Goal: Transaction & Acquisition: Purchase product/service

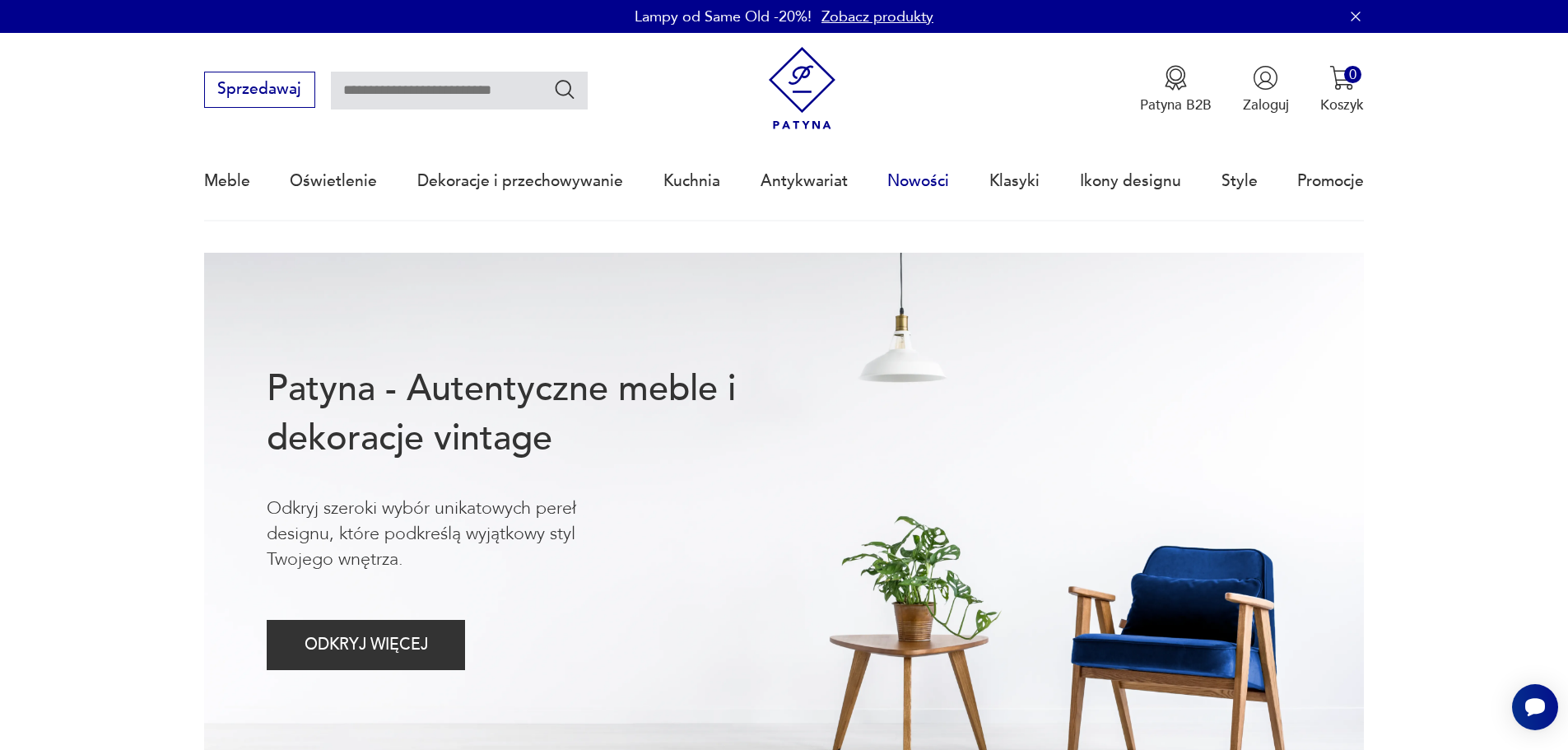
click at [930, 177] on link "Nowości" at bounding box center [918, 181] width 61 height 76
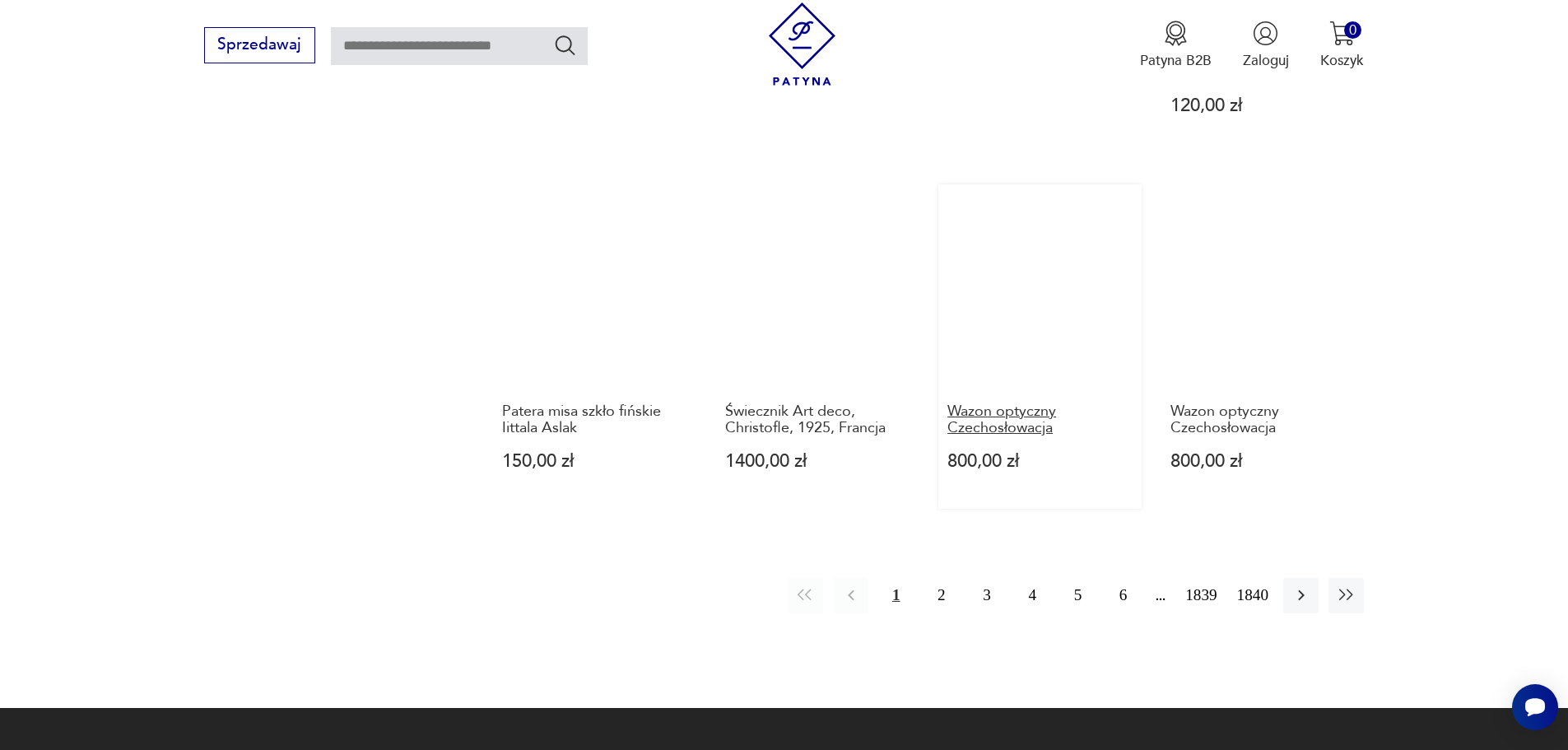
scroll to position [1595, 0]
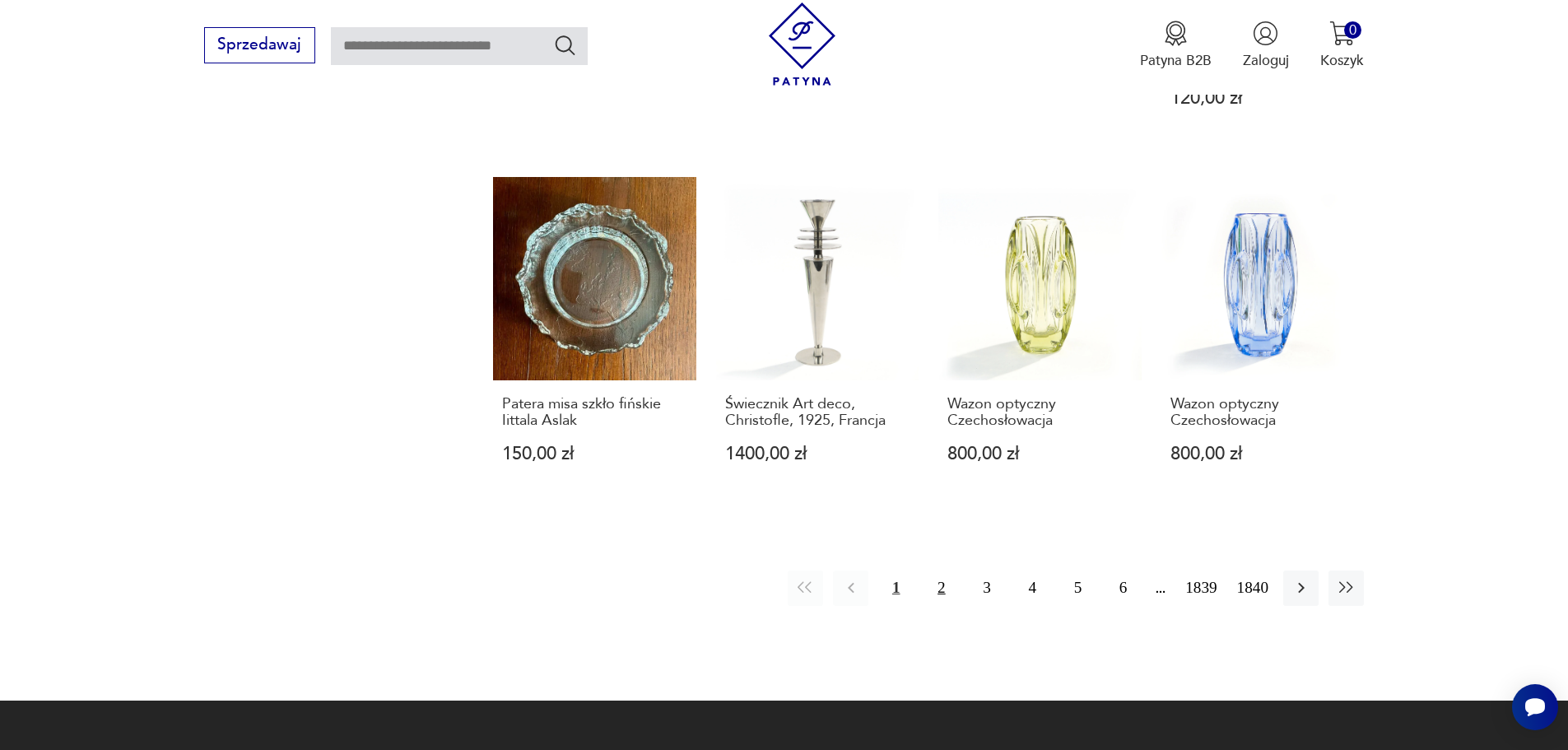
click at [937, 570] on button "2" at bounding box center [942, 588] width 36 height 36
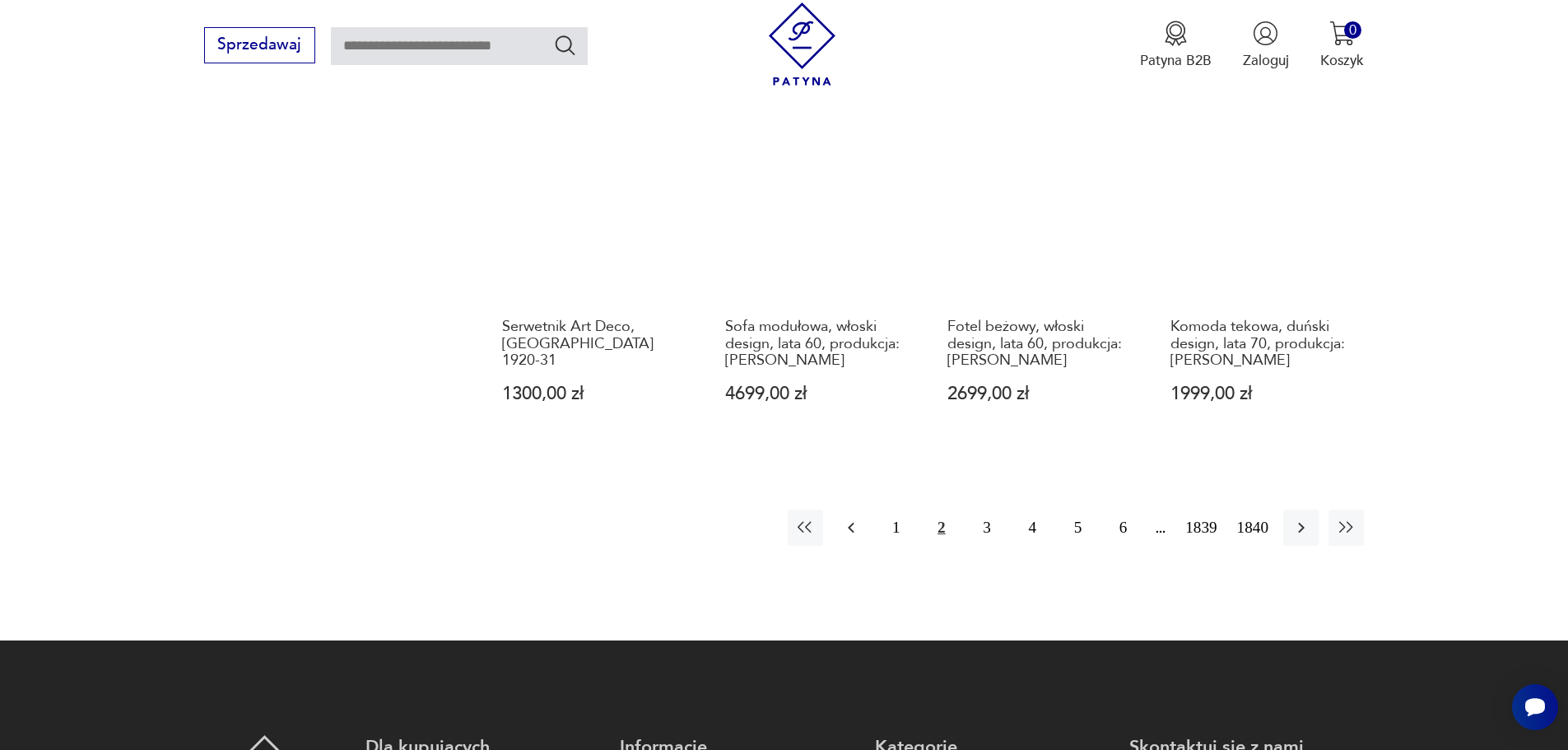
scroll to position [1730, 0]
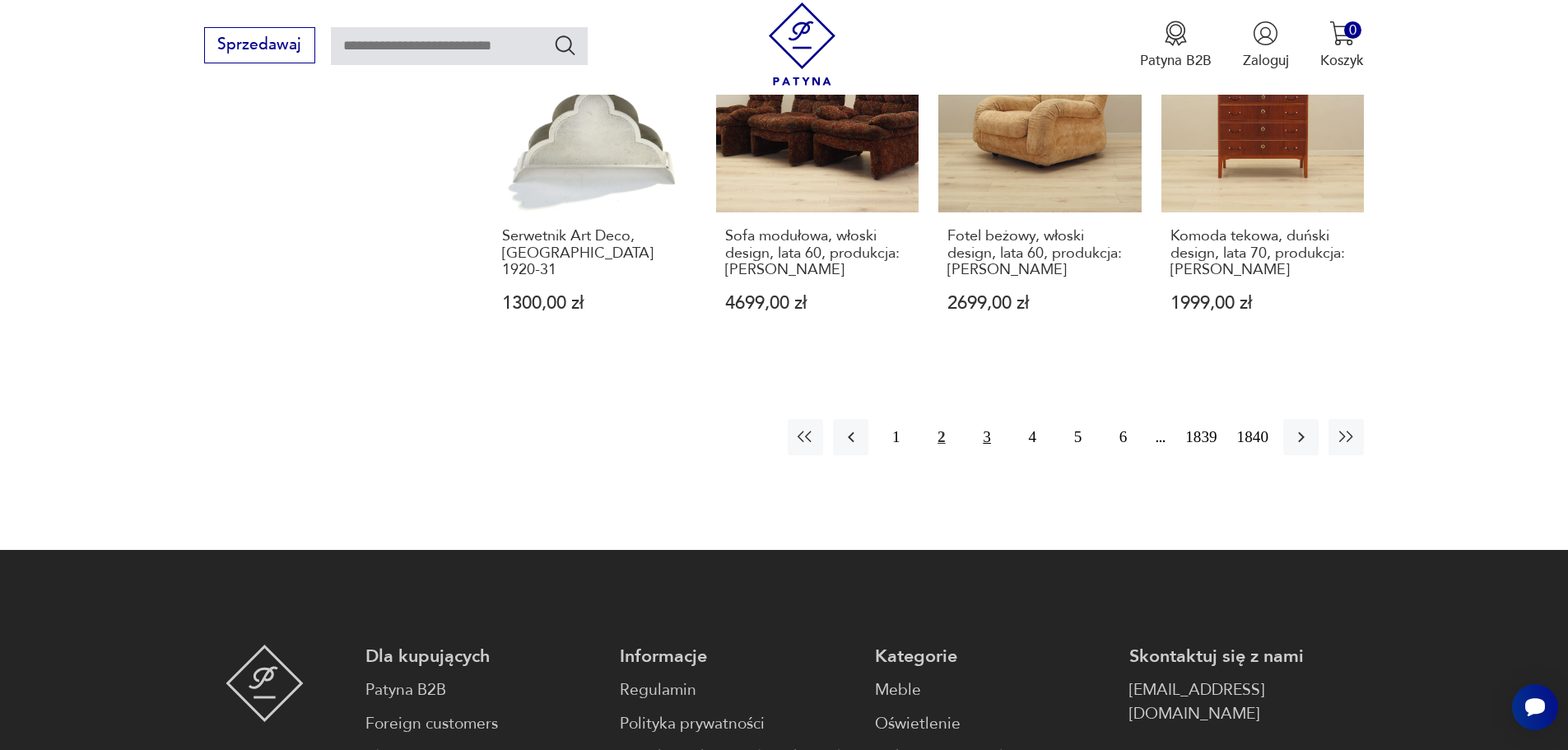
click at [988, 419] on button "3" at bounding box center [986, 437] width 36 height 36
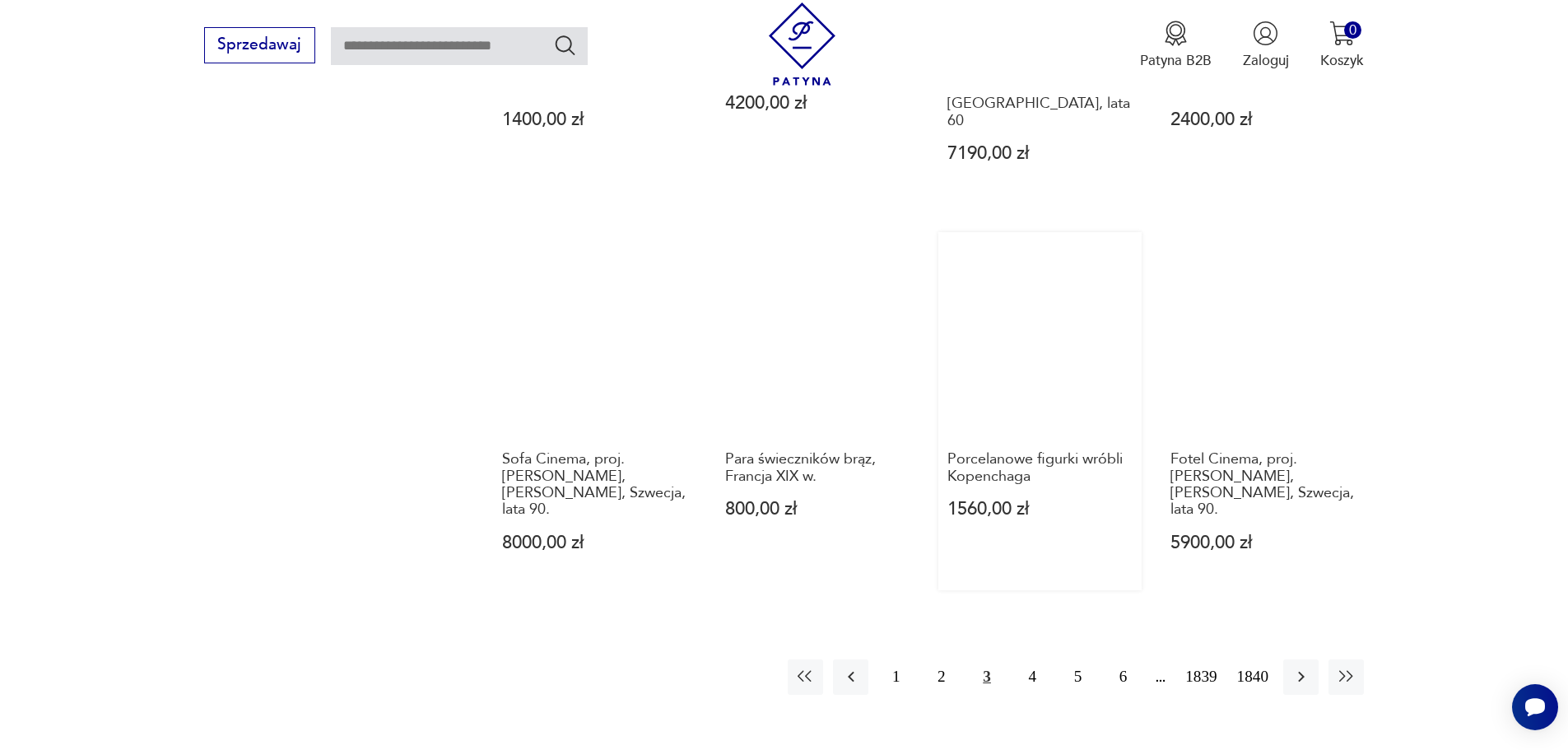
scroll to position [1679, 0]
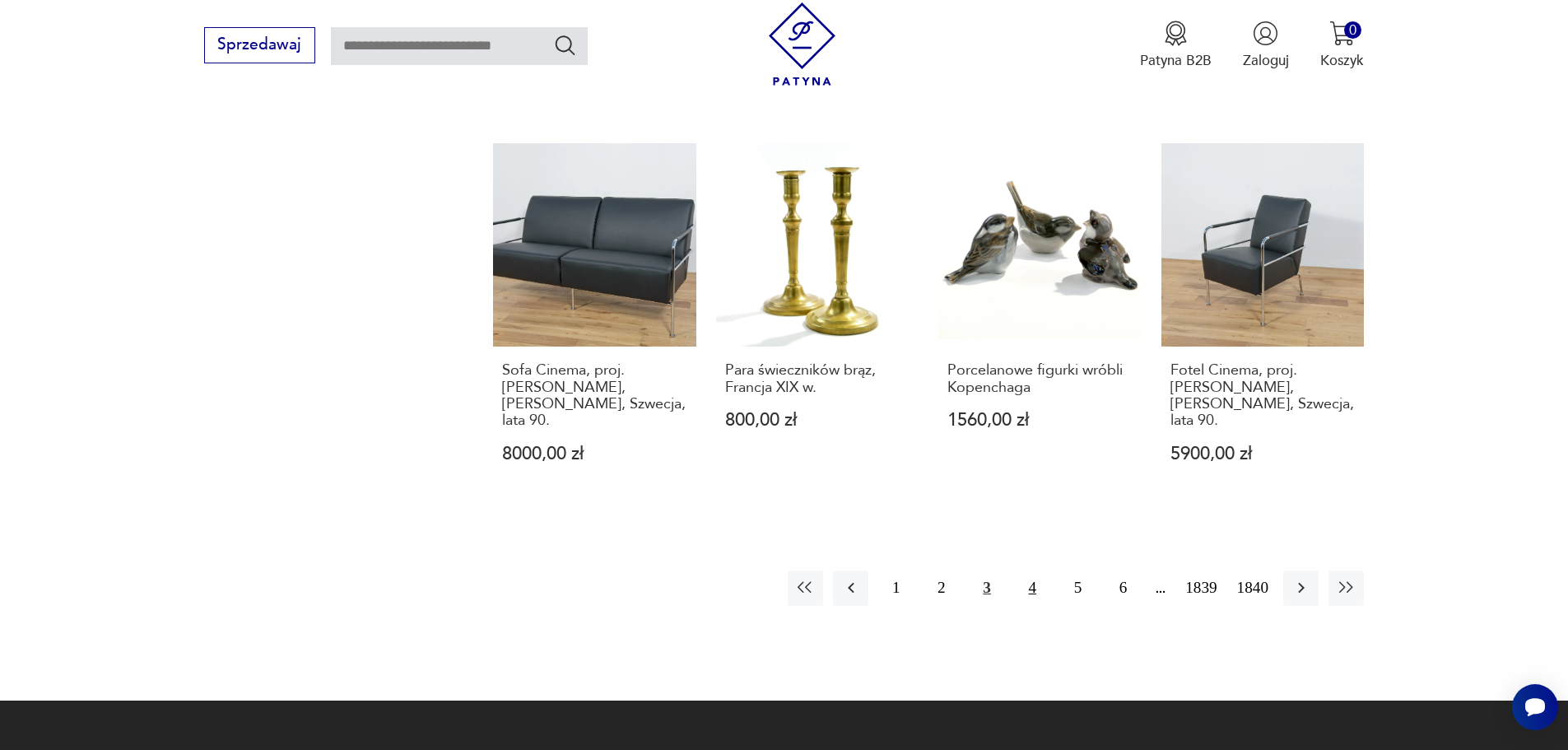
click at [1032, 570] on button "4" at bounding box center [1033, 588] width 36 height 36
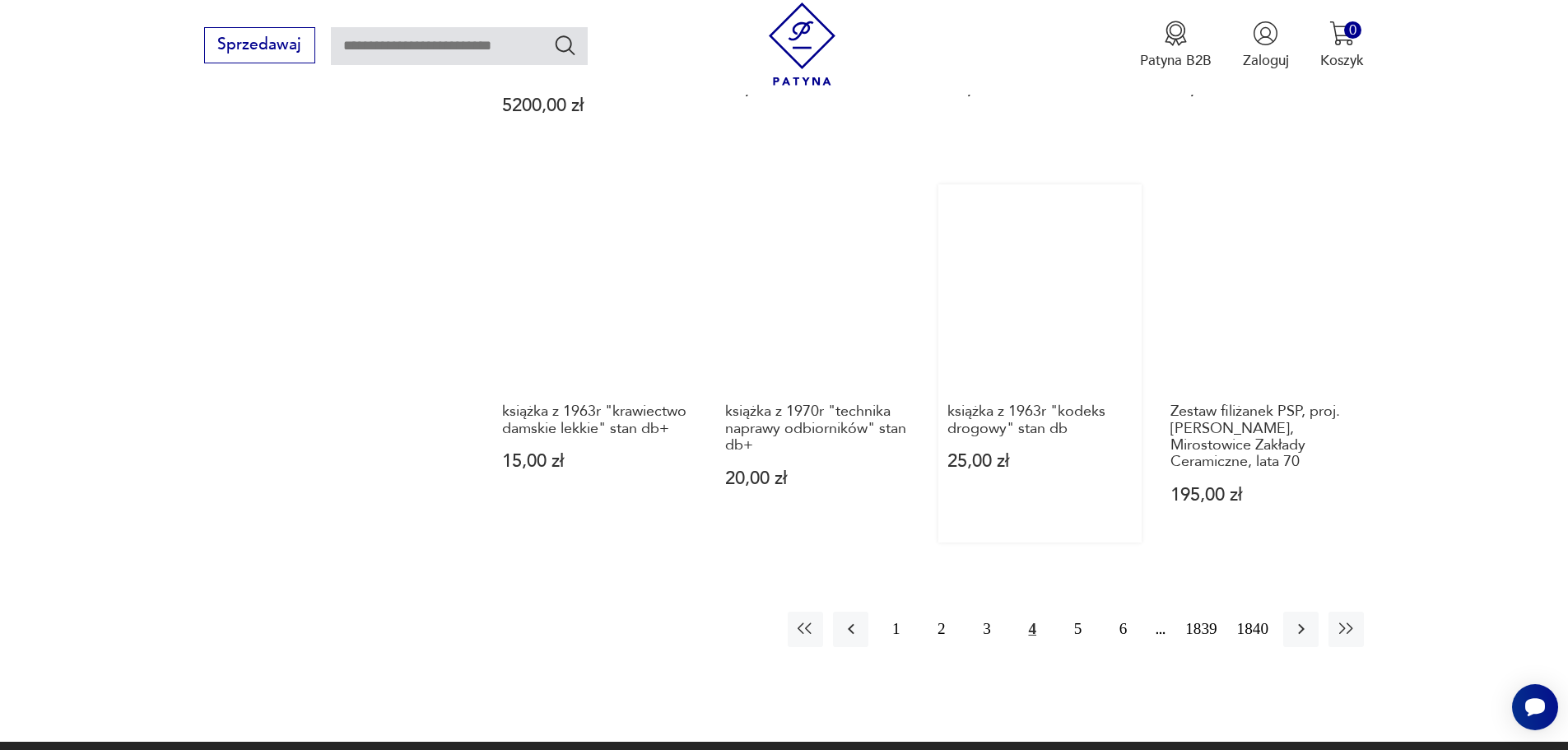
scroll to position [1679, 0]
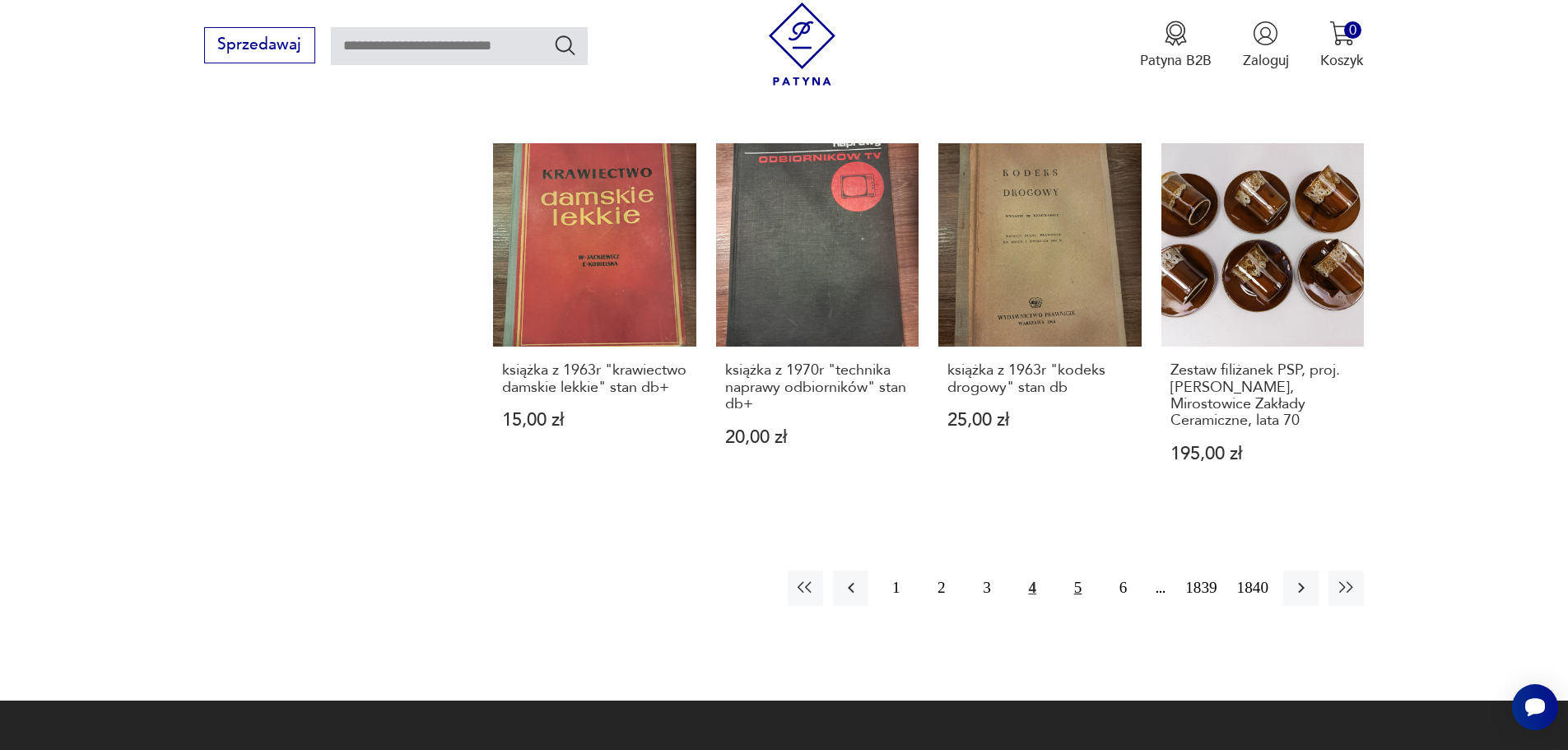
click at [1073, 570] on button "5" at bounding box center [1078, 588] width 36 height 36
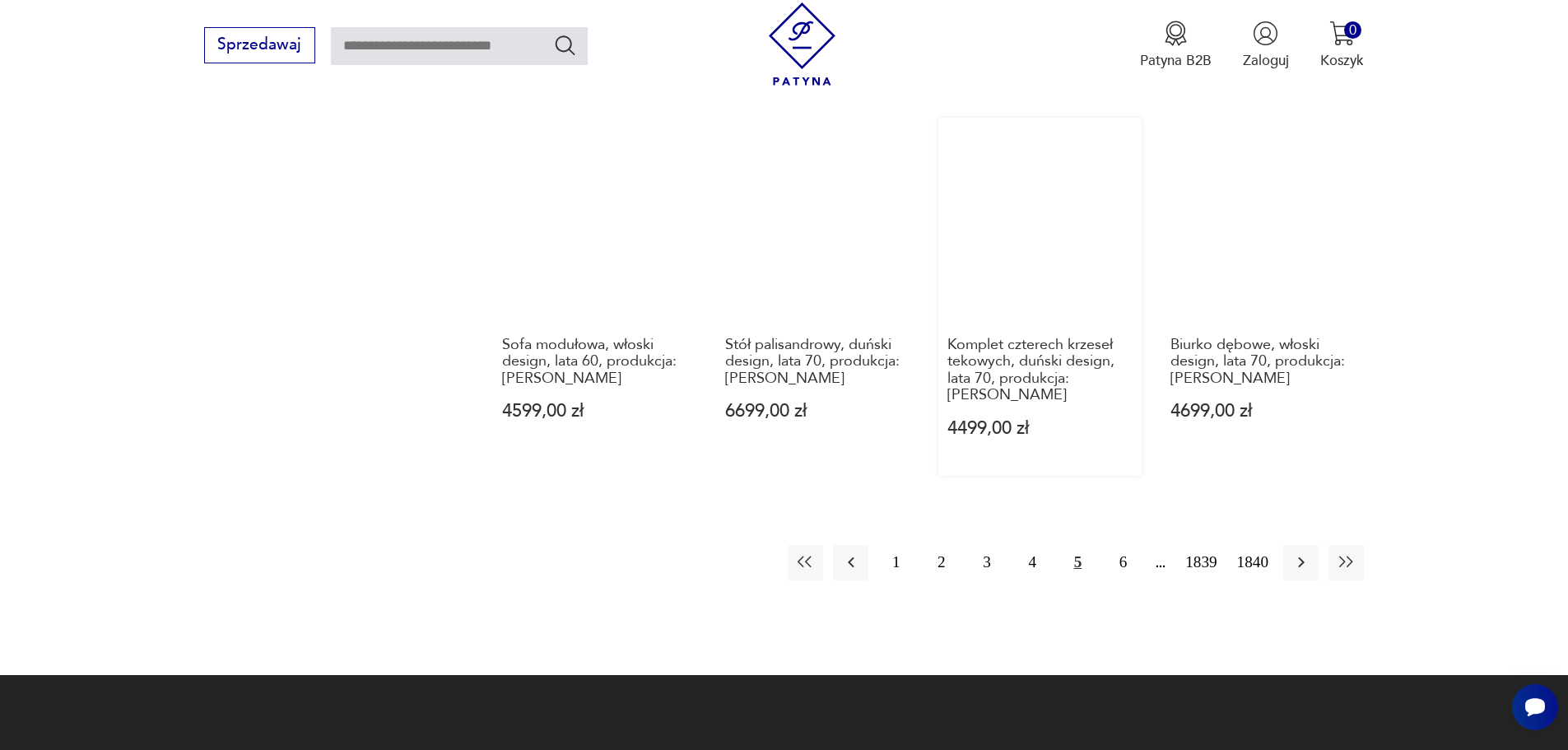
scroll to position [1679, 0]
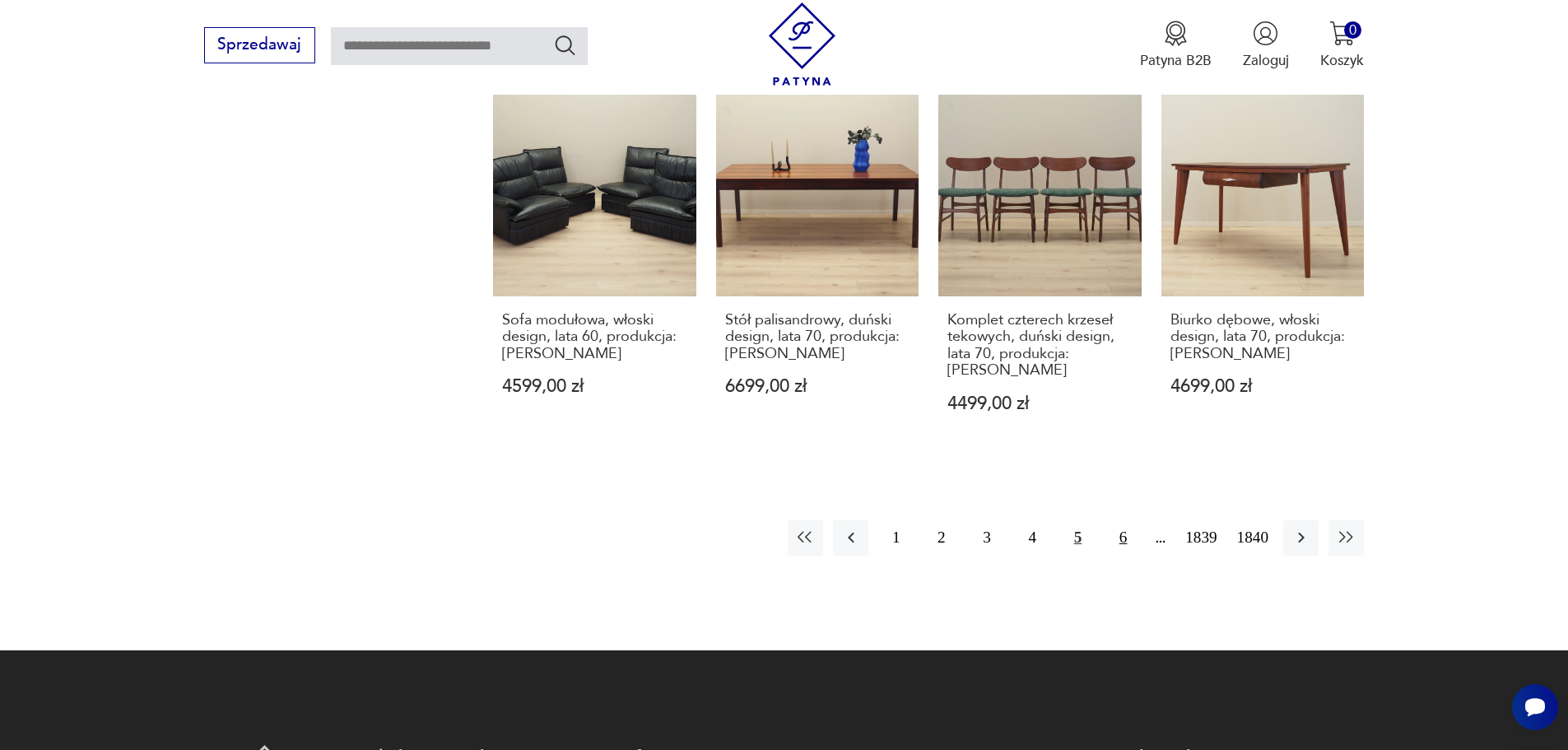
click at [1121, 520] on button "6" at bounding box center [1123, 538] width 36 height 36
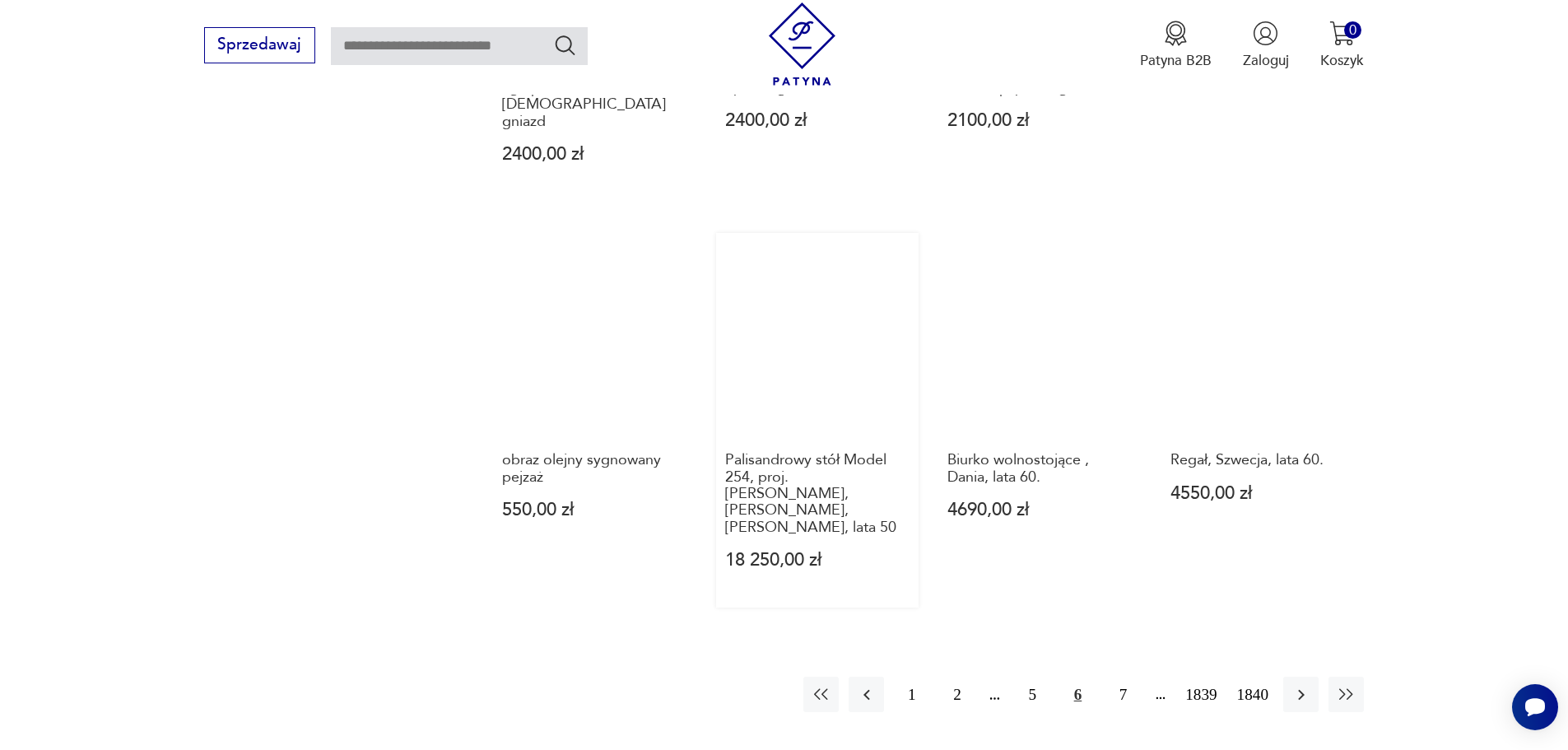
scroll to position [1597, 0]
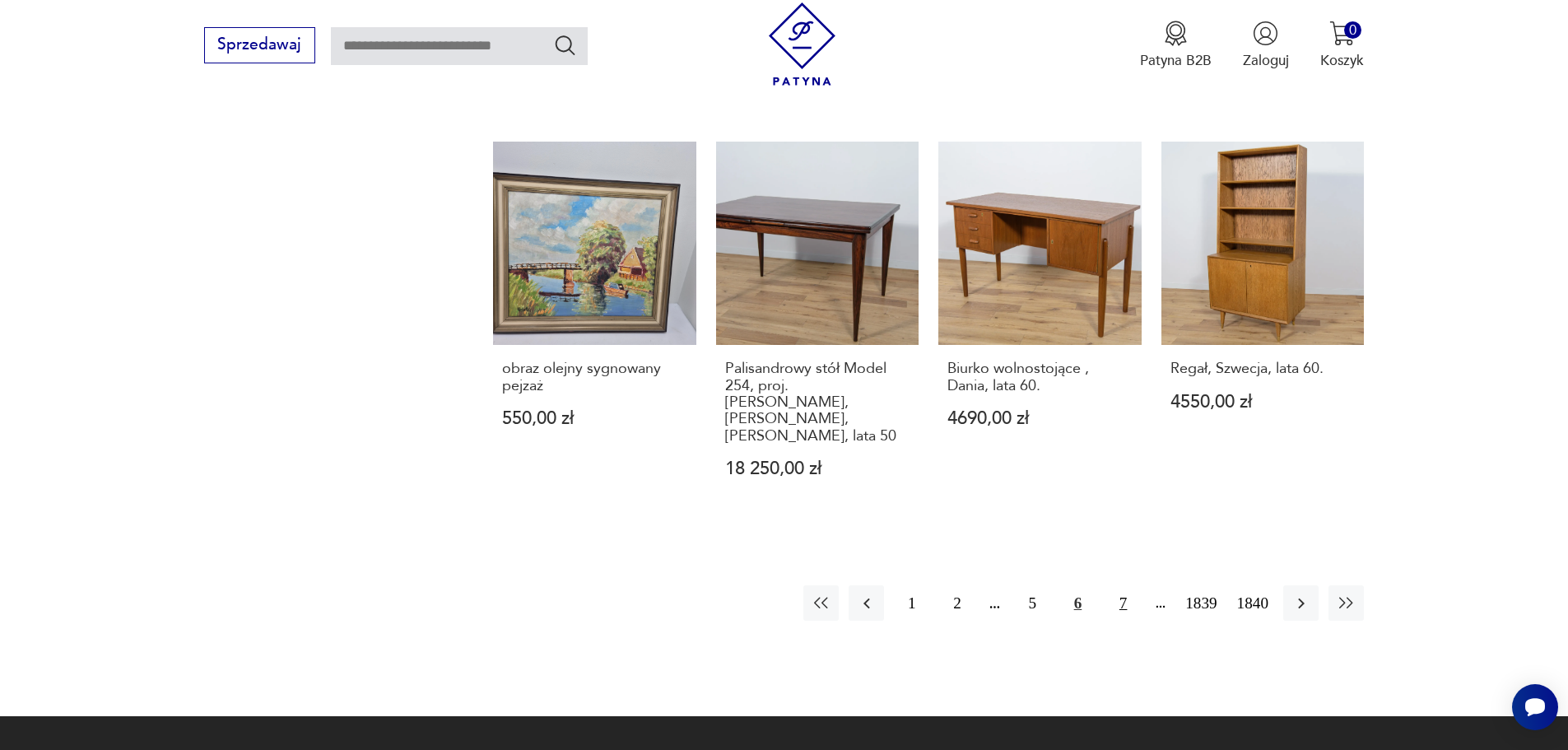
click at [1123, 585] on button "7" at bounding box center [1123, 603] width 36 height 36
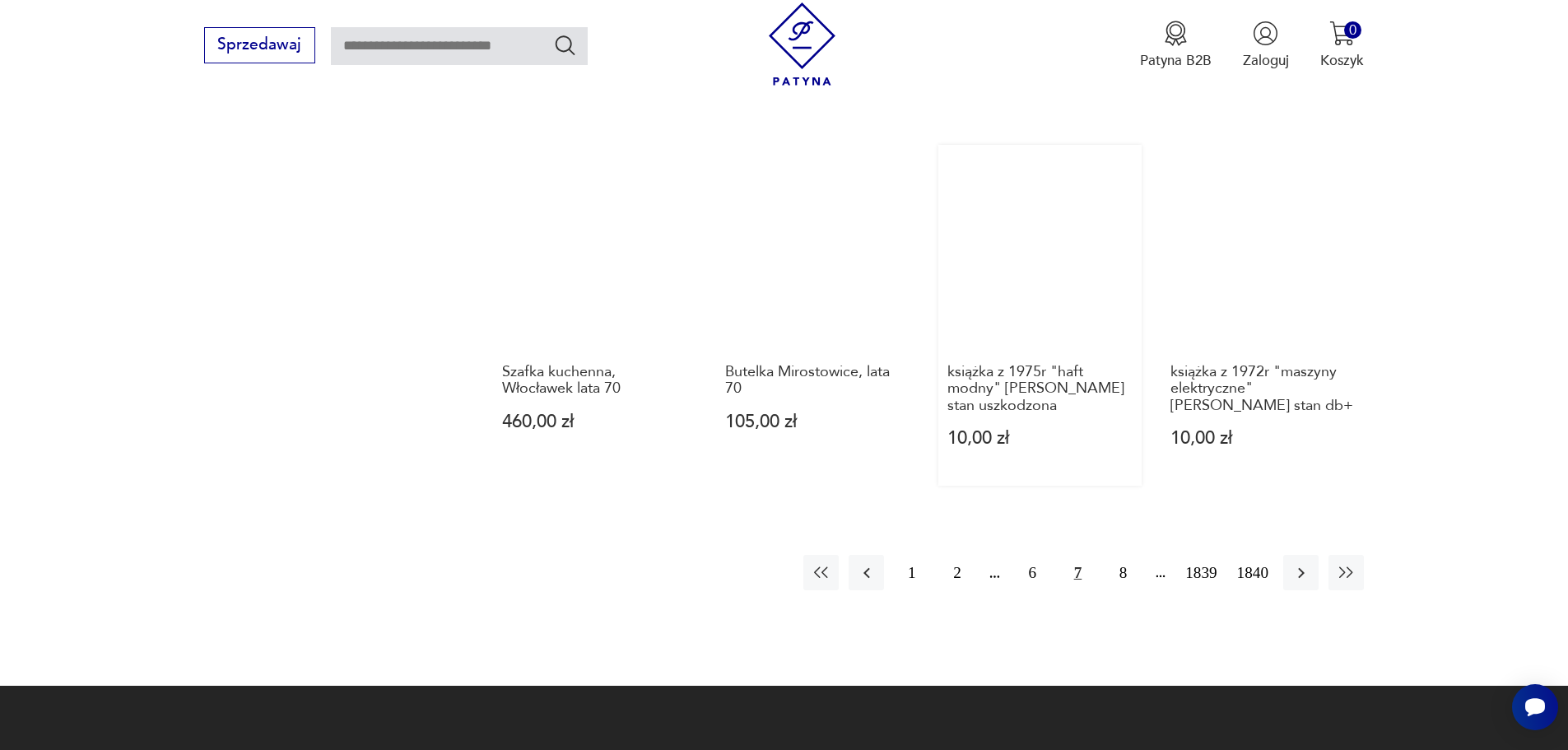
scroll to position [1679, 0]
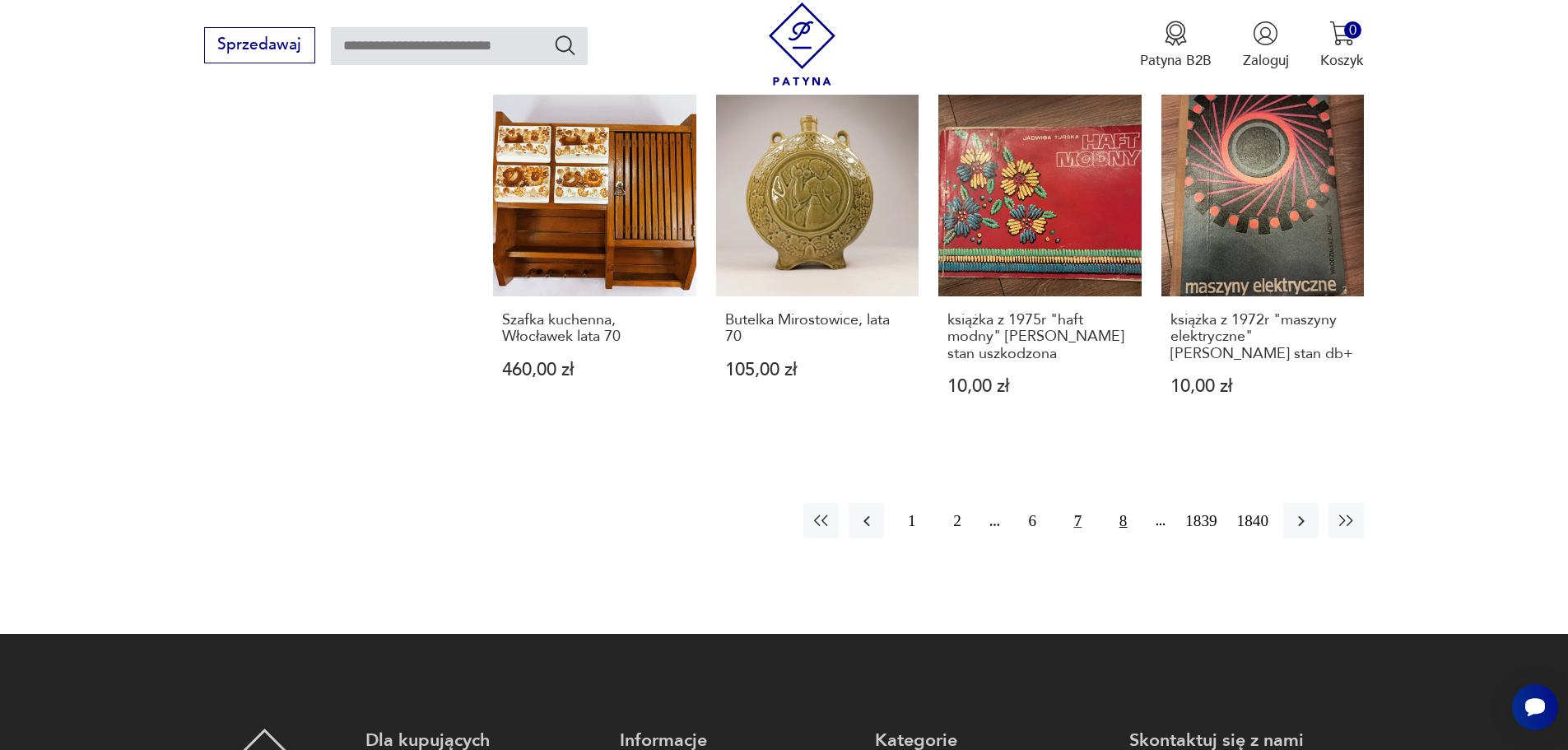
click at [1124, 504] on button "8" at bounding box center [1123, 521] width 36 height 36
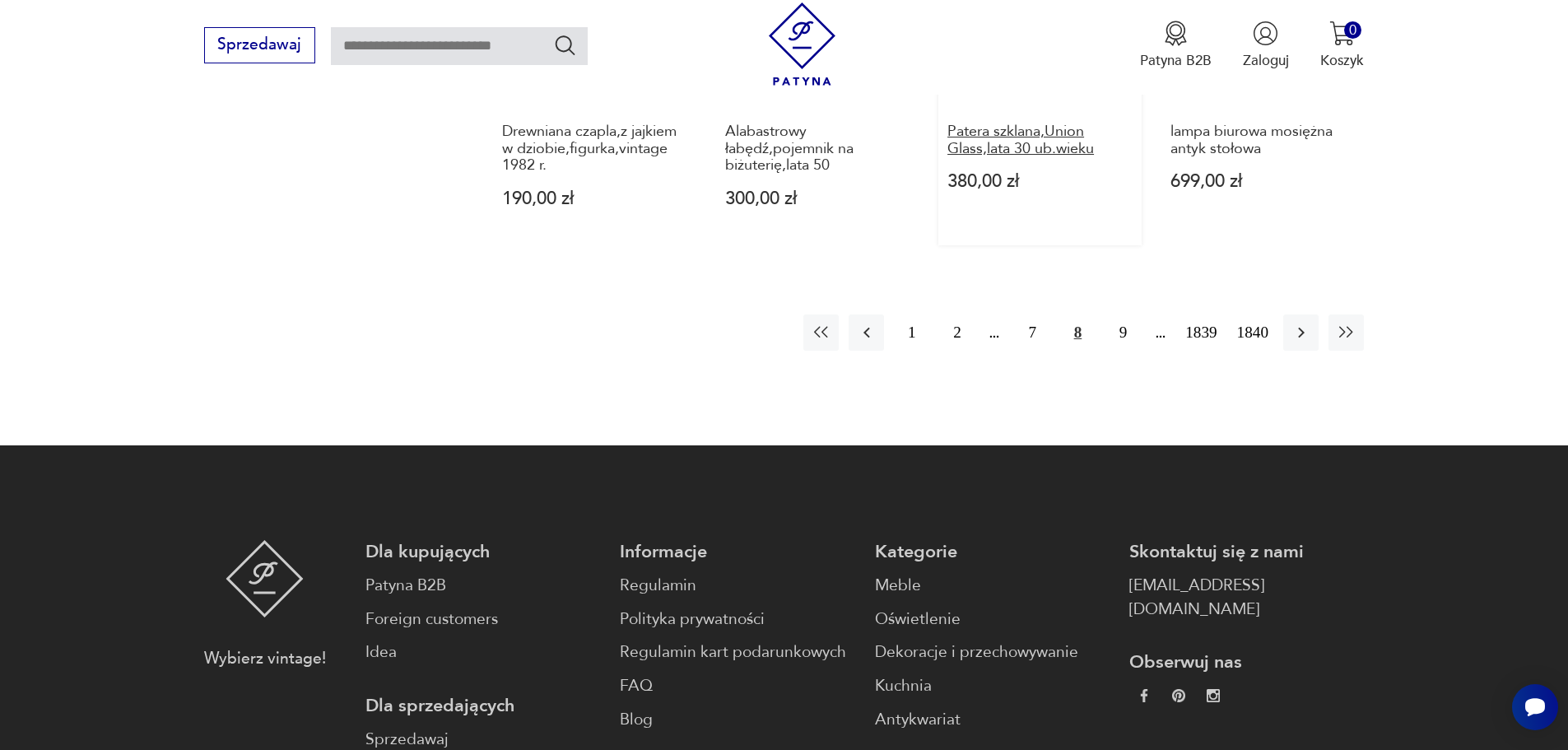
scroll to position [1844, 0]
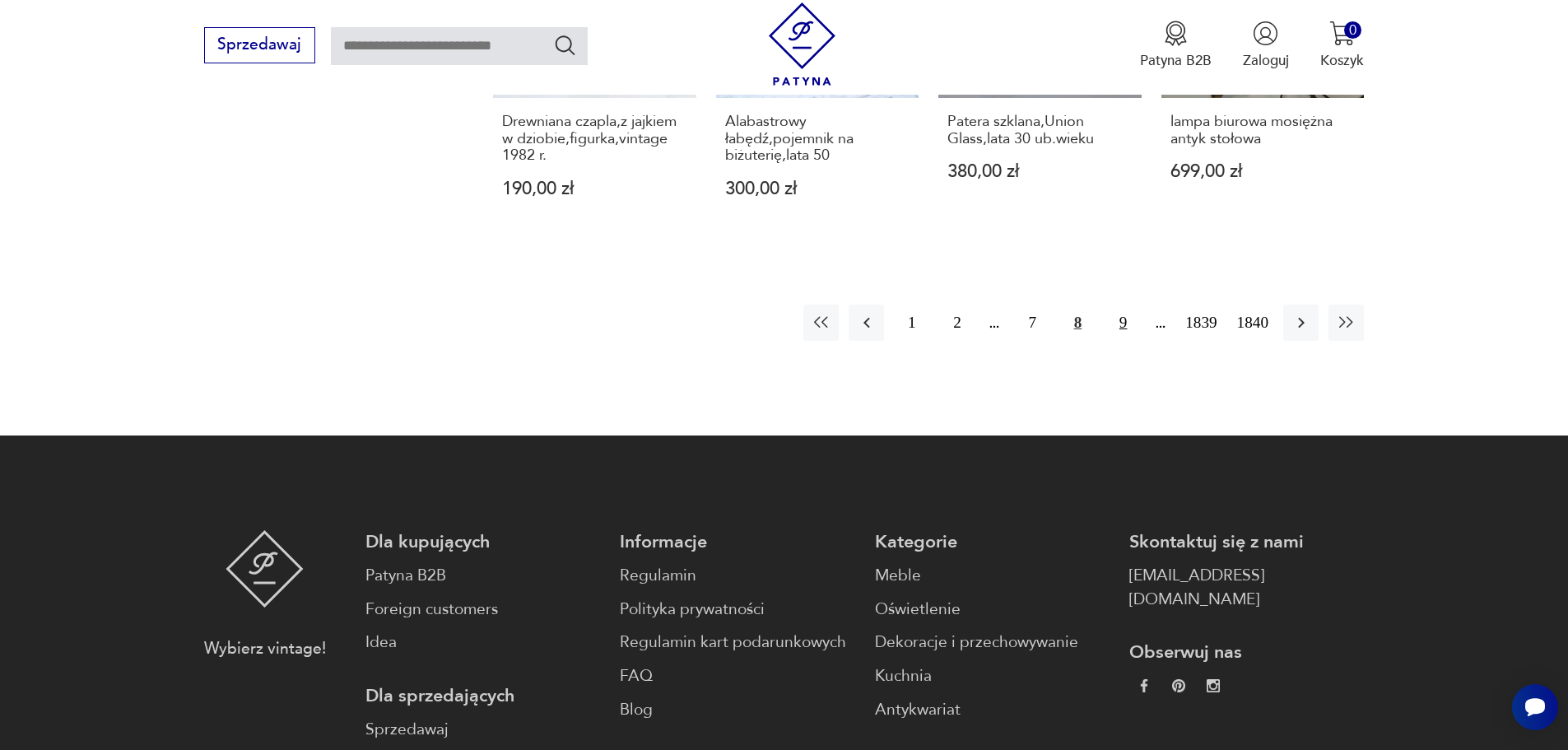
click at [1122, 304] on button "9" at bounding box center [1123, 322] width 36 height 36
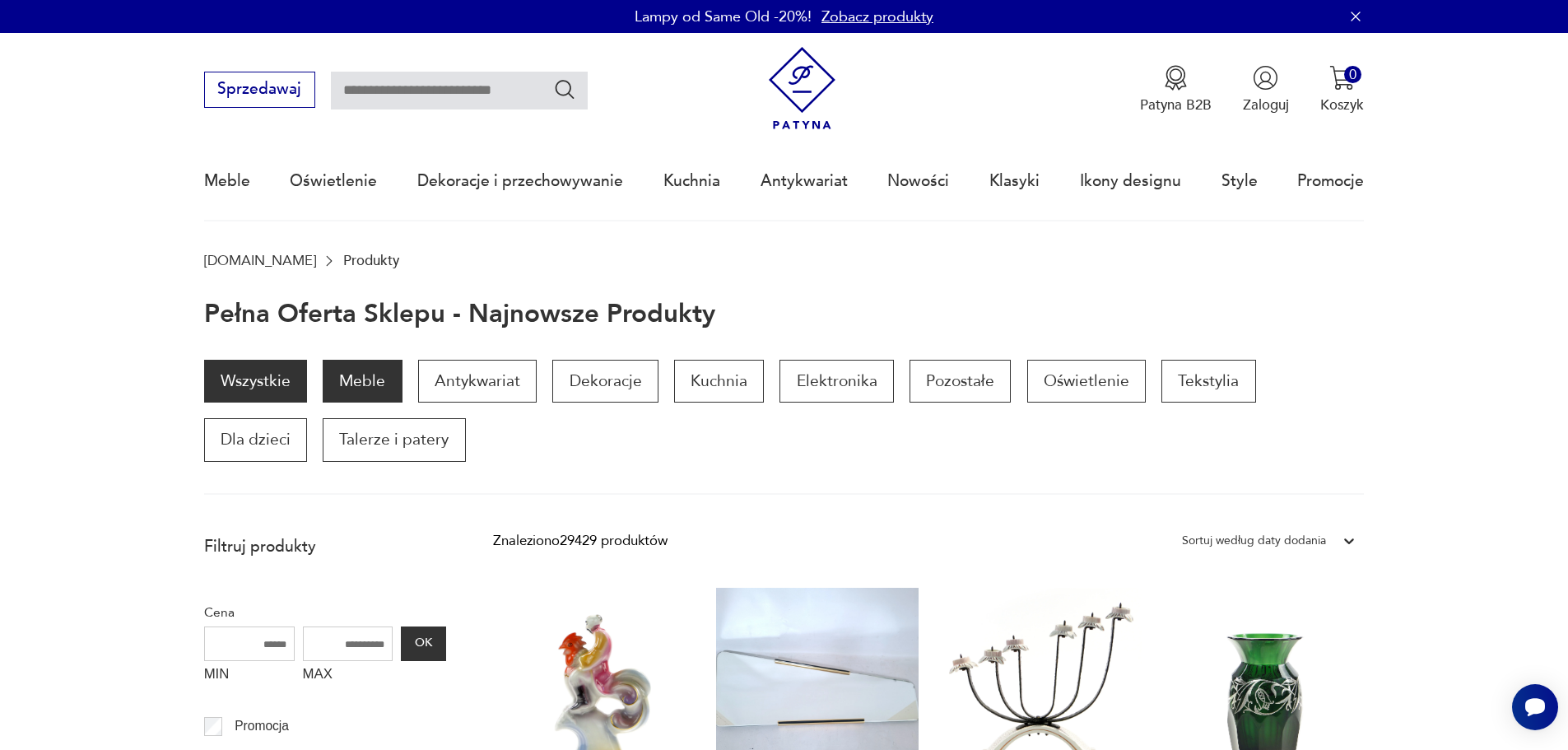
click at [380, 375] on p "Meble" at bounding box center [362, 382] width 79 height 43
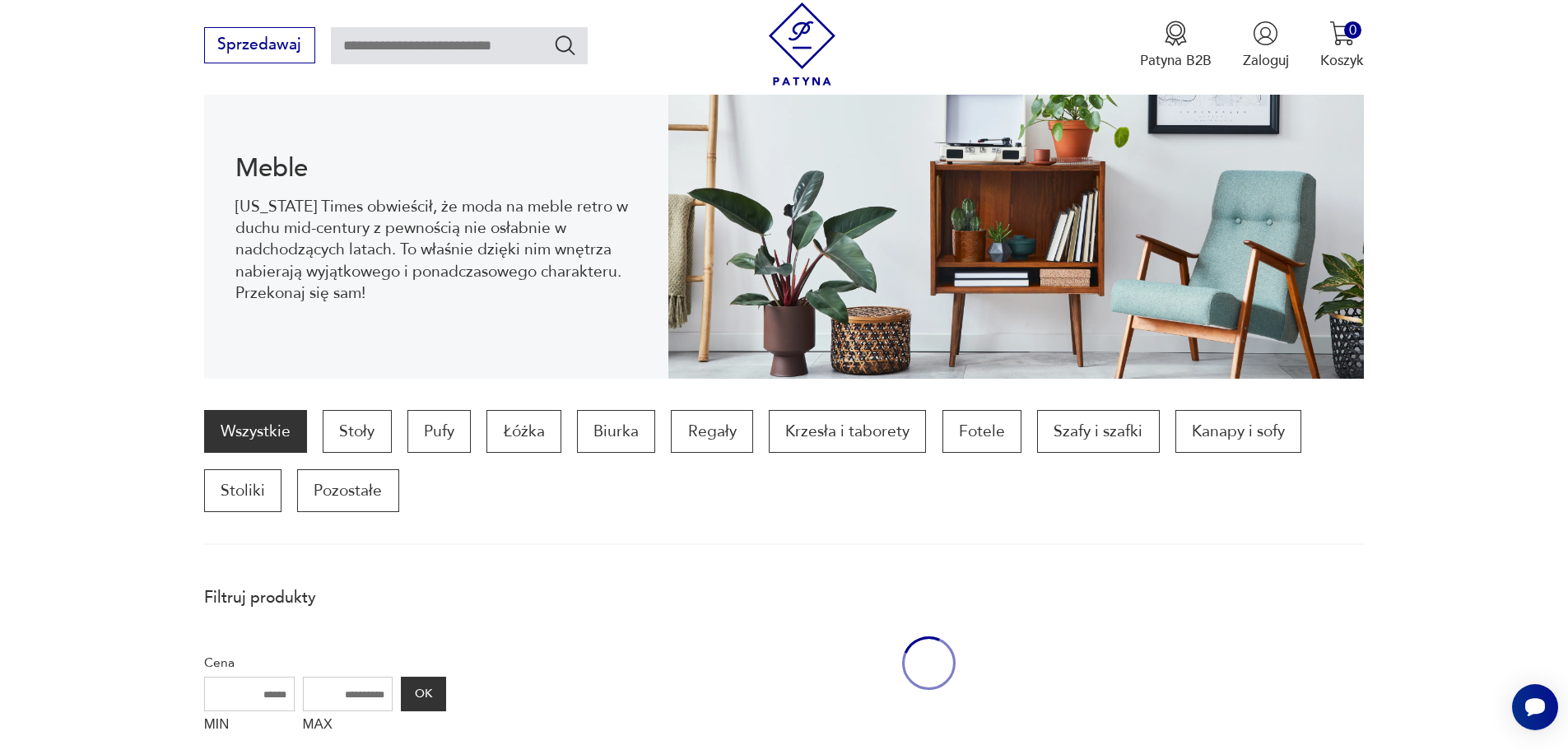
scroll to position [220, 0]
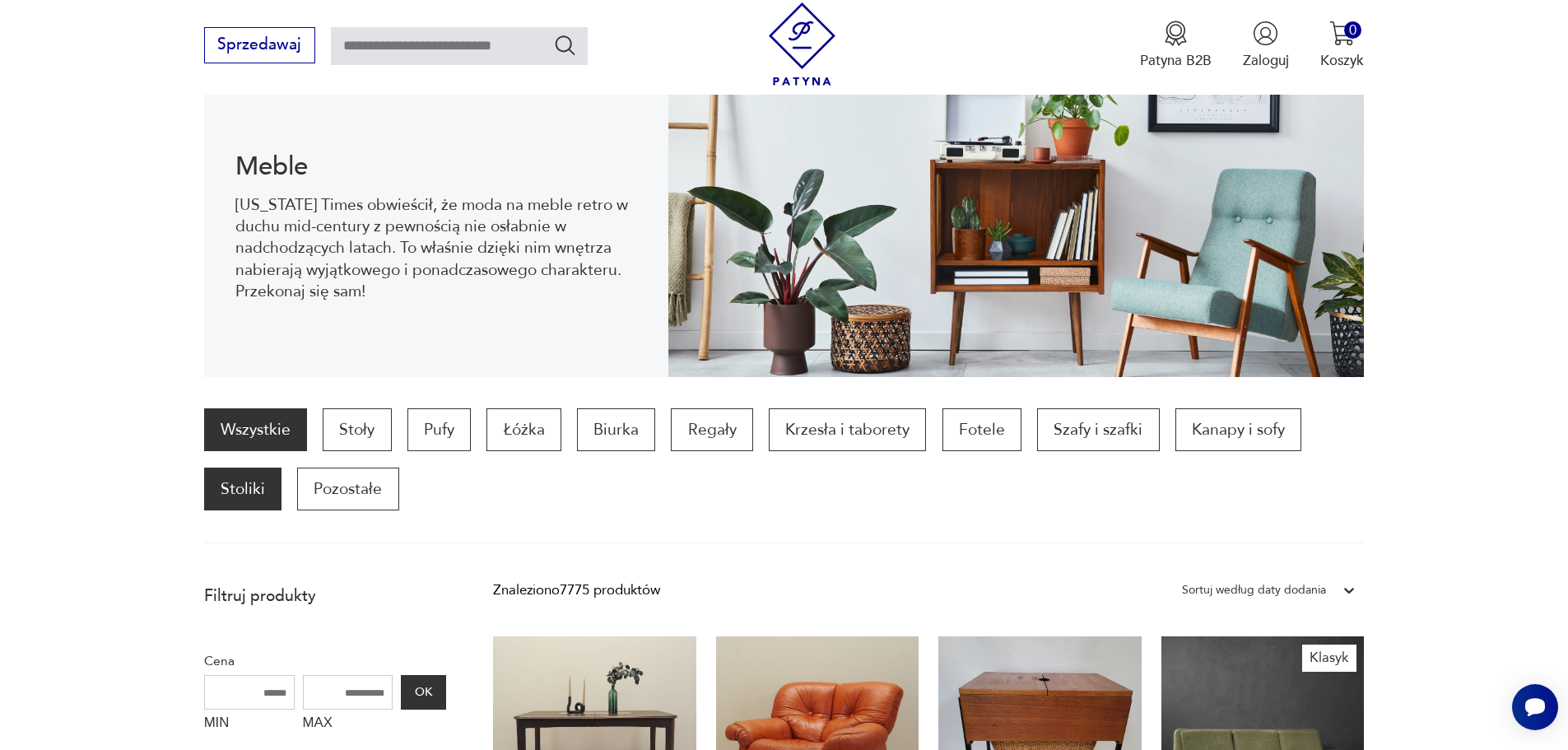
click at [256, 482] on p "Stoliki" at bounding box center [243, 489] width 77 height 43
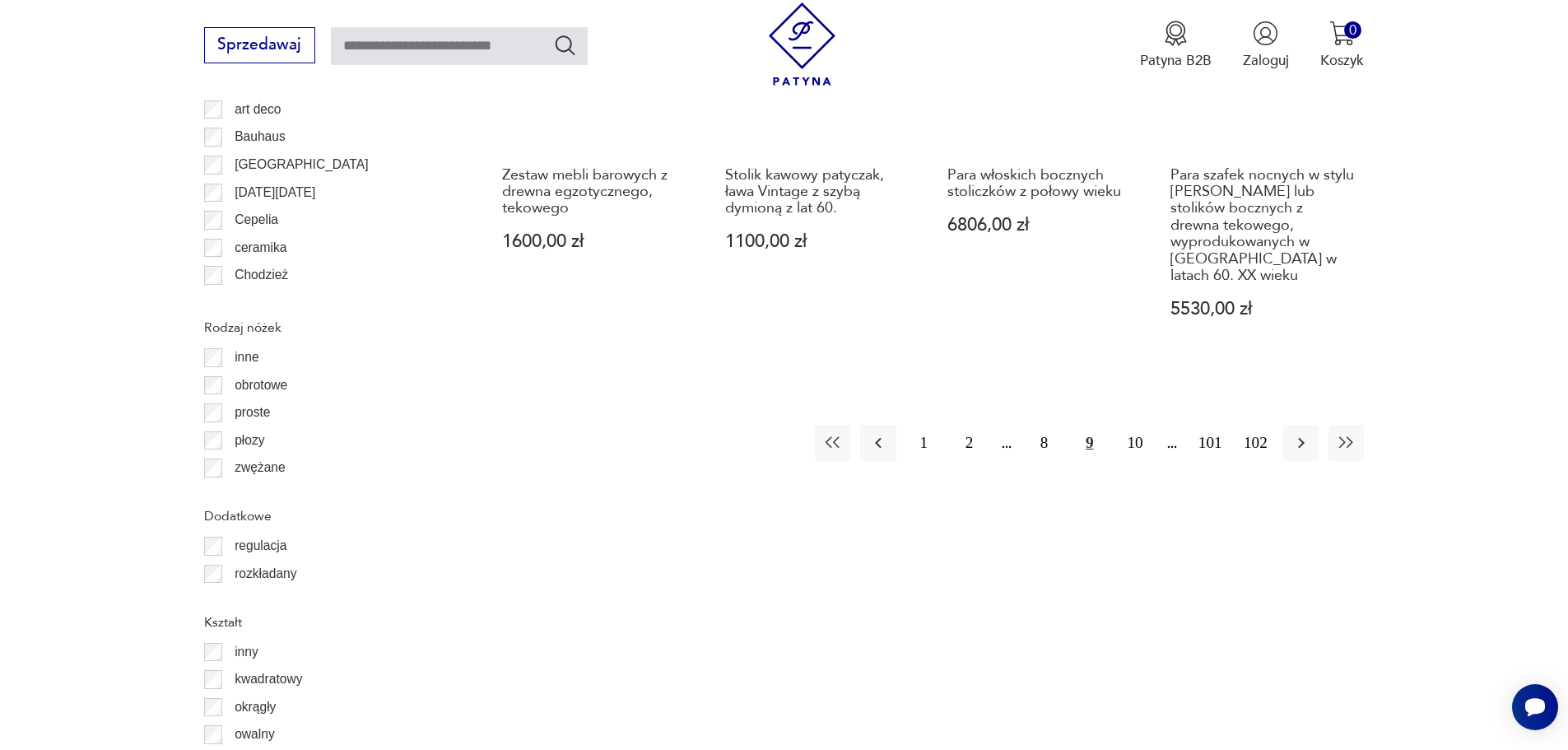
scroll to position [2031, 0]
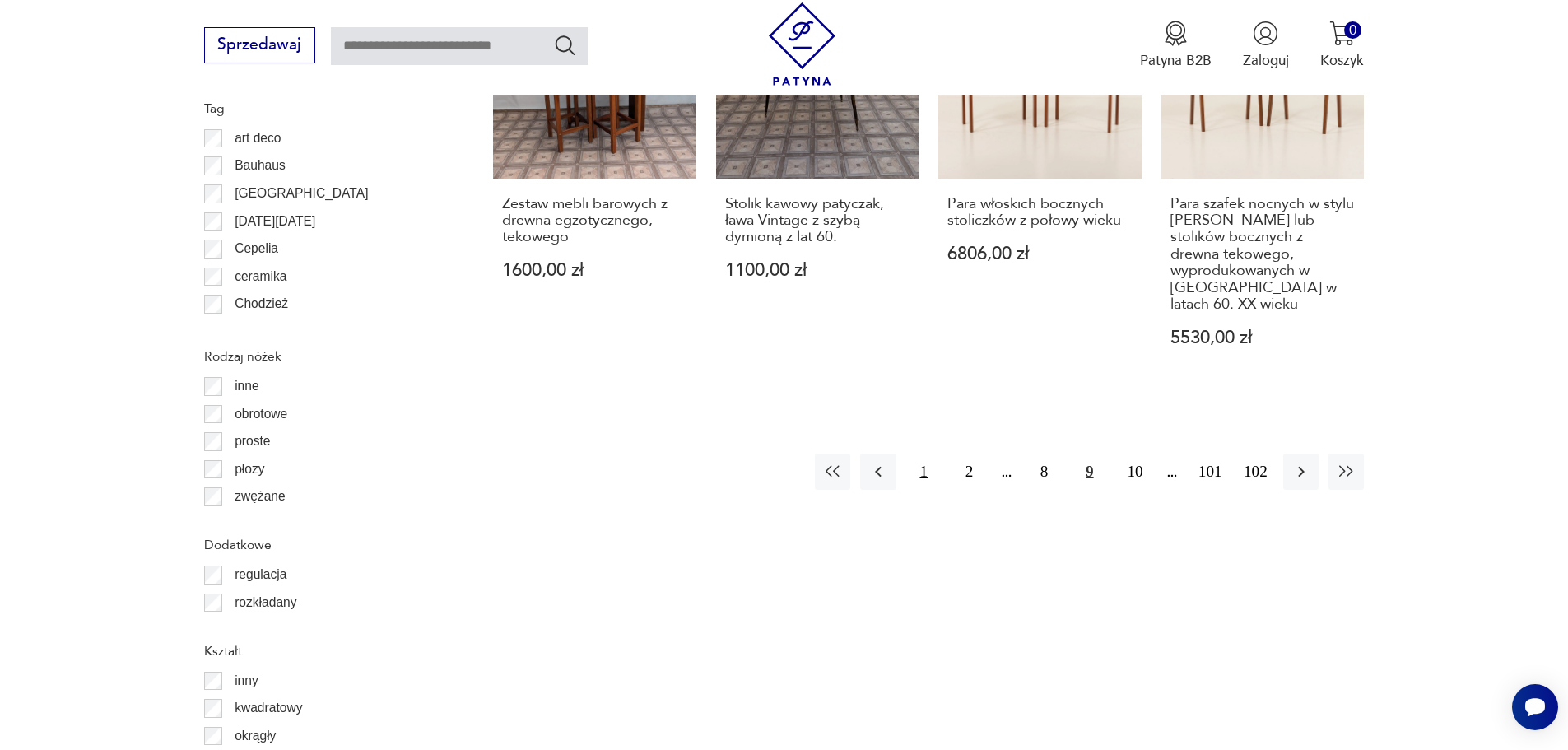
click at [921, 454] on button "1" at bounding box center [924, 472] width 36 height 36
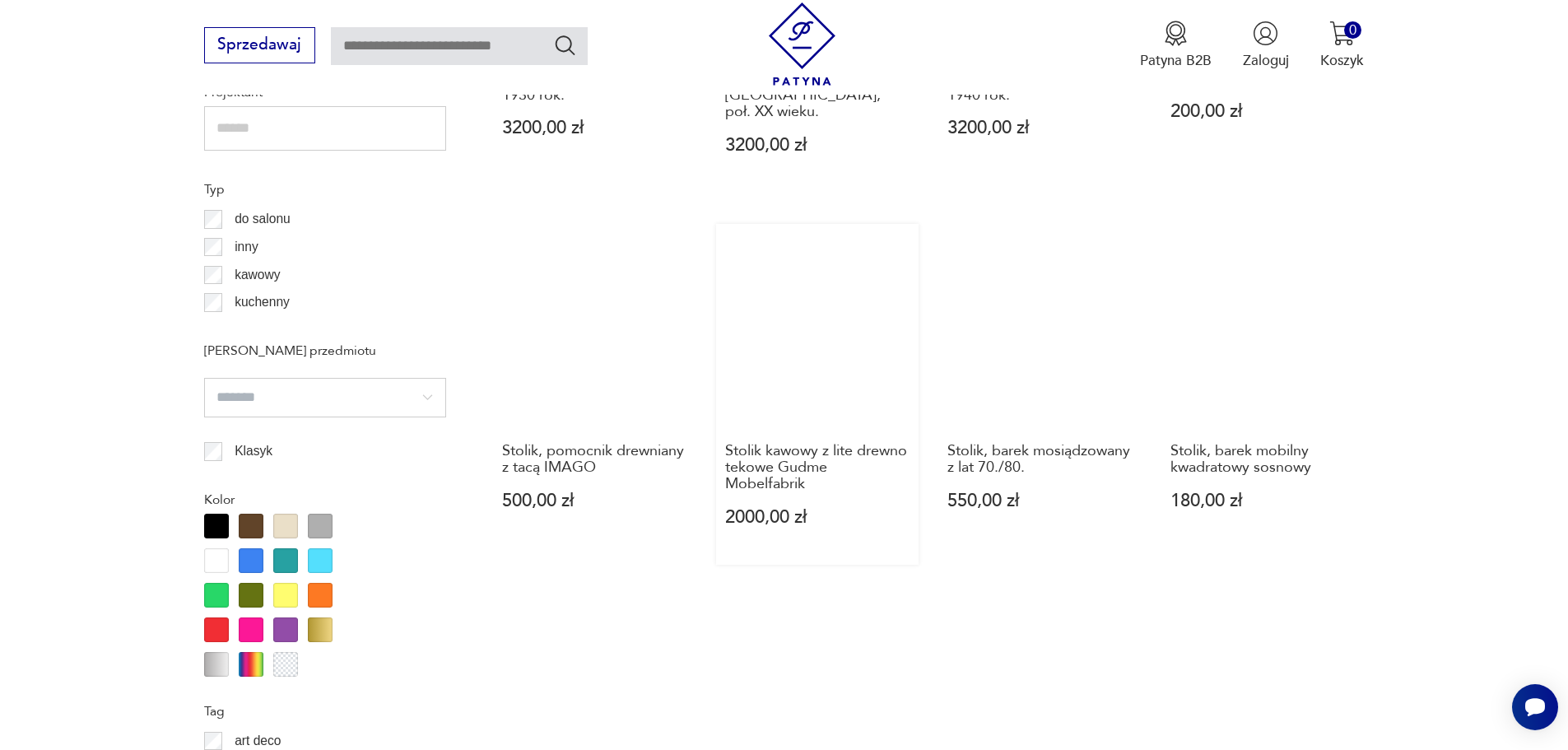
scroll to position [1619, 0]
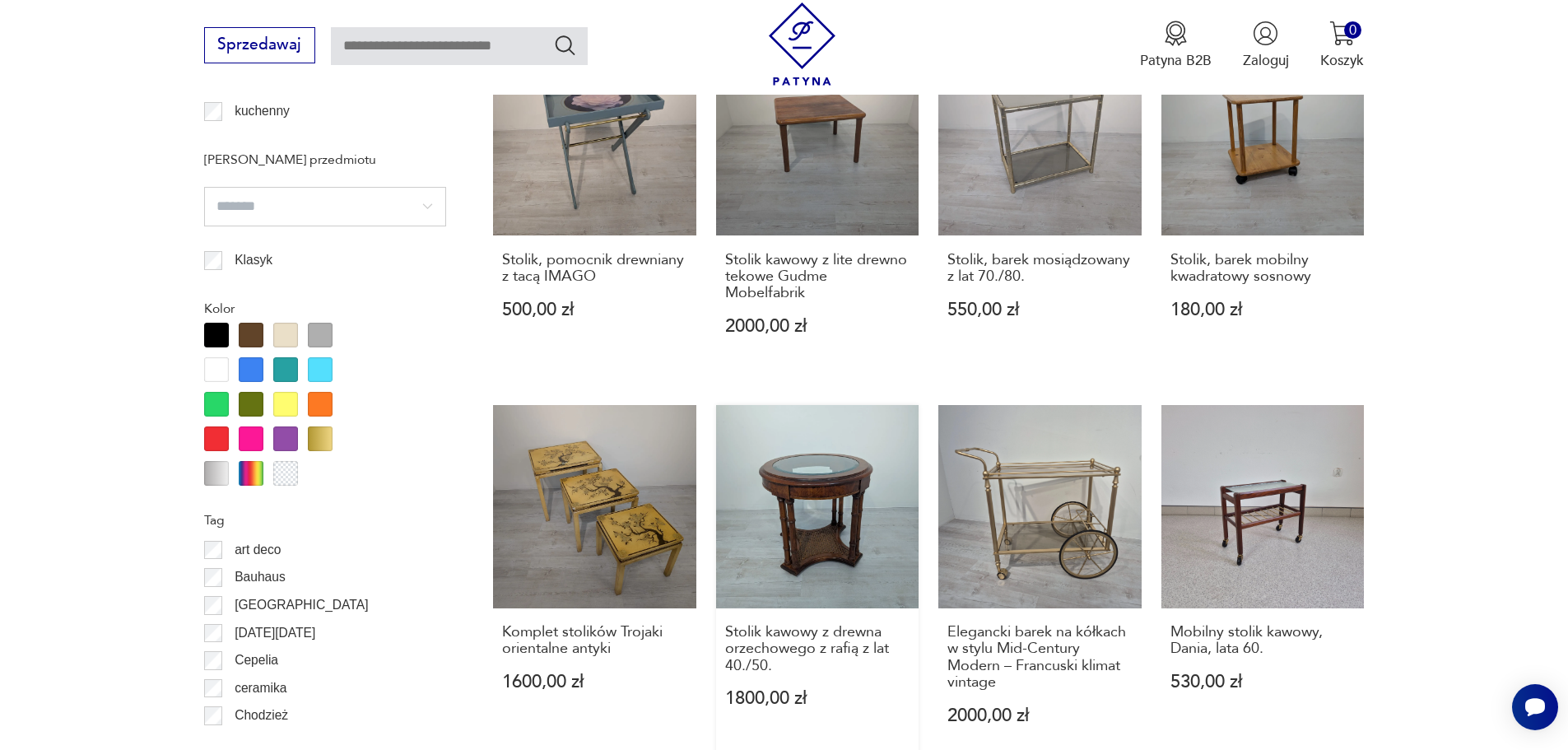
click at [831, 443] on link "Stolik kawowy z drewna orzechowego z rafią z lat 40./50. 1800,00 zł" at bounding box center [817, 584] width 204 height 358
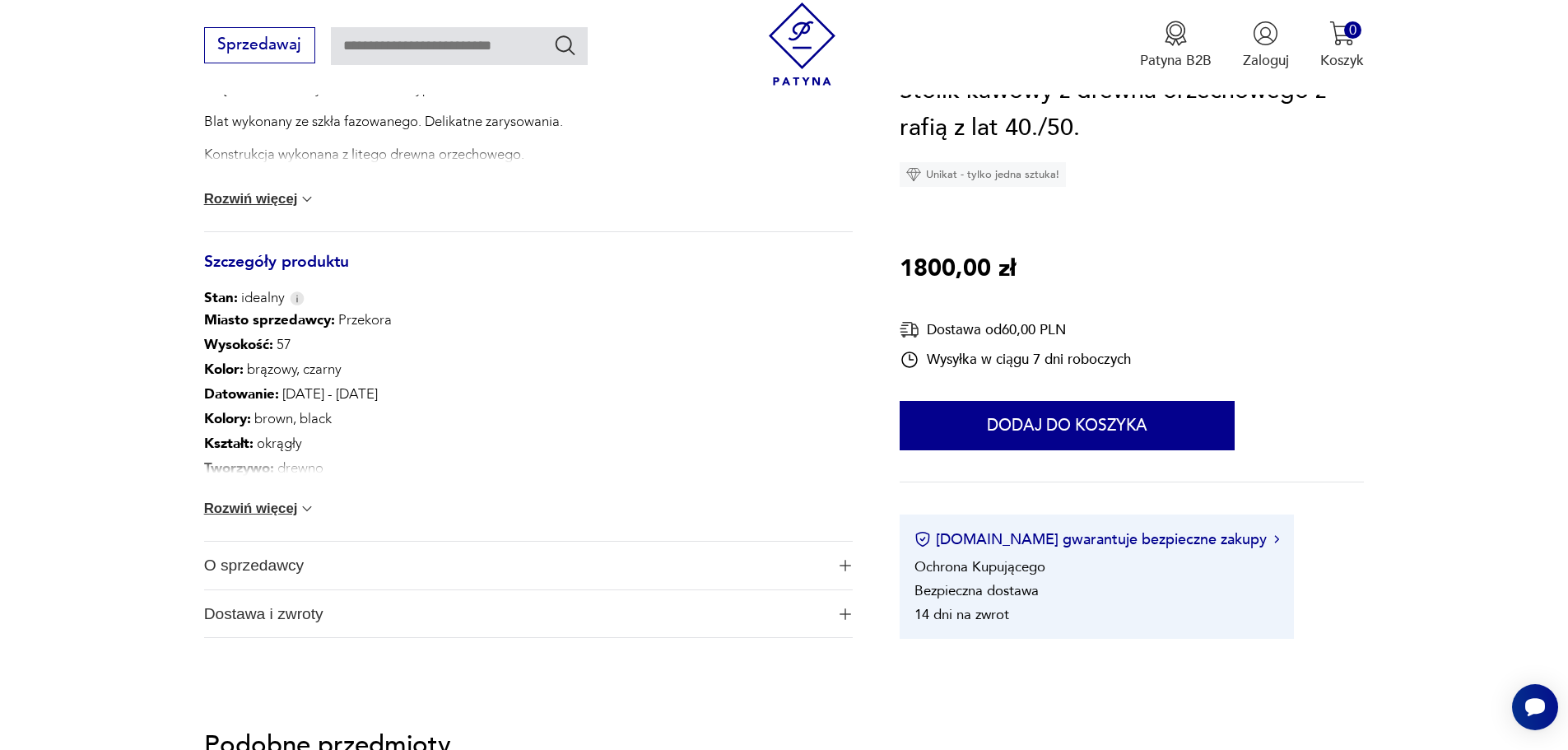
scroll to position [906, 0]
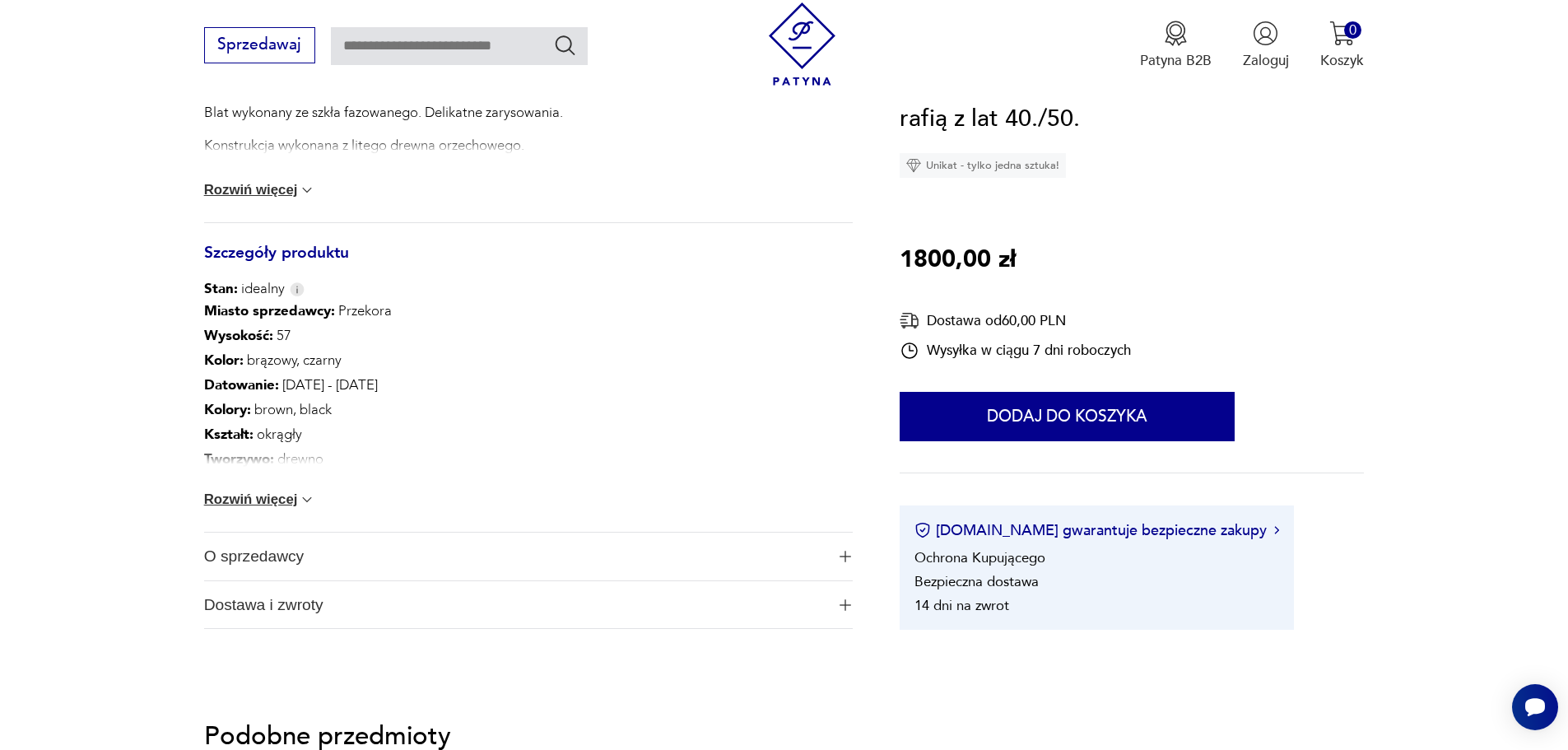
click at [271, 498] on button "Rozwiń więcej" at bounding box center [261, 500] width 112 height 17
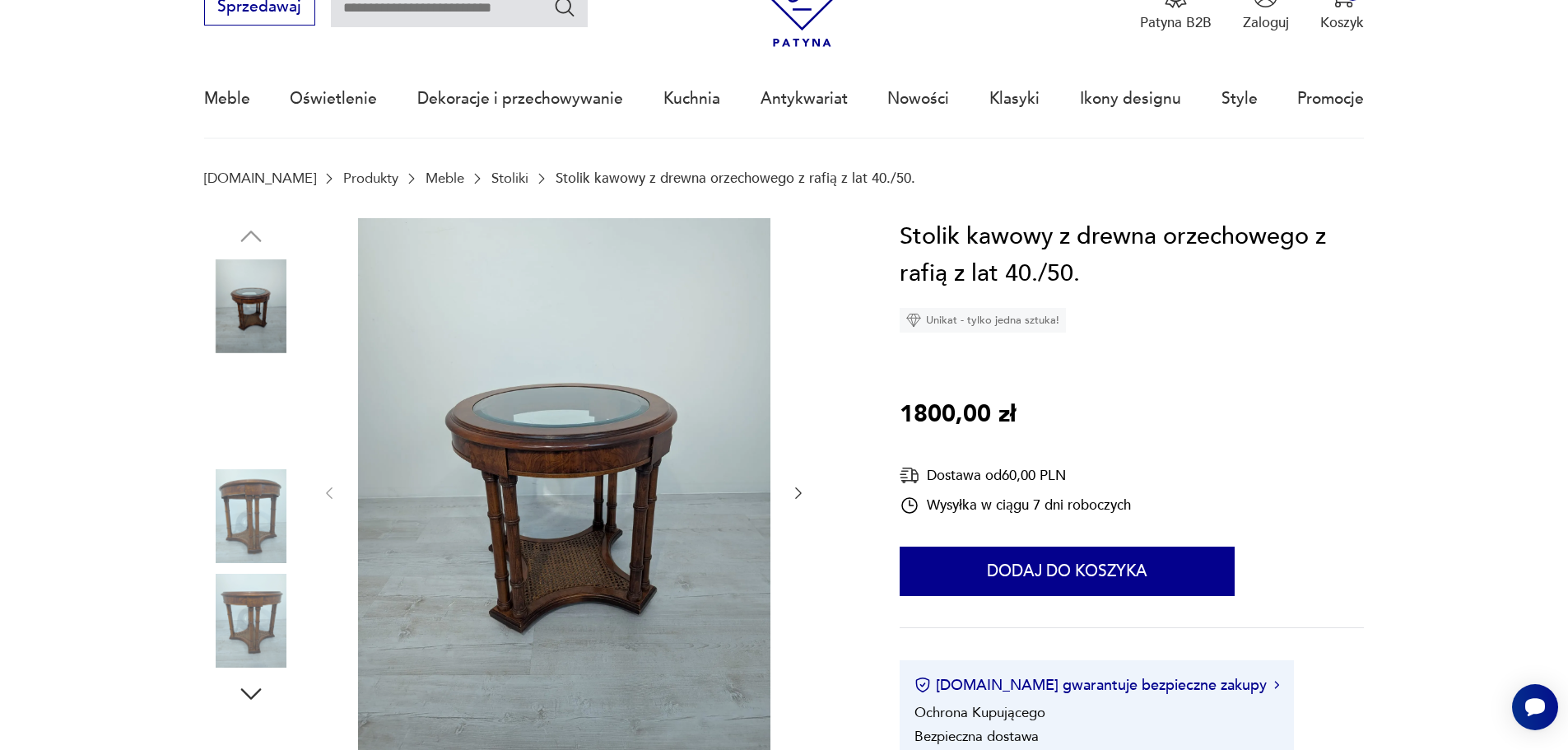
scroll to position [0, 0]
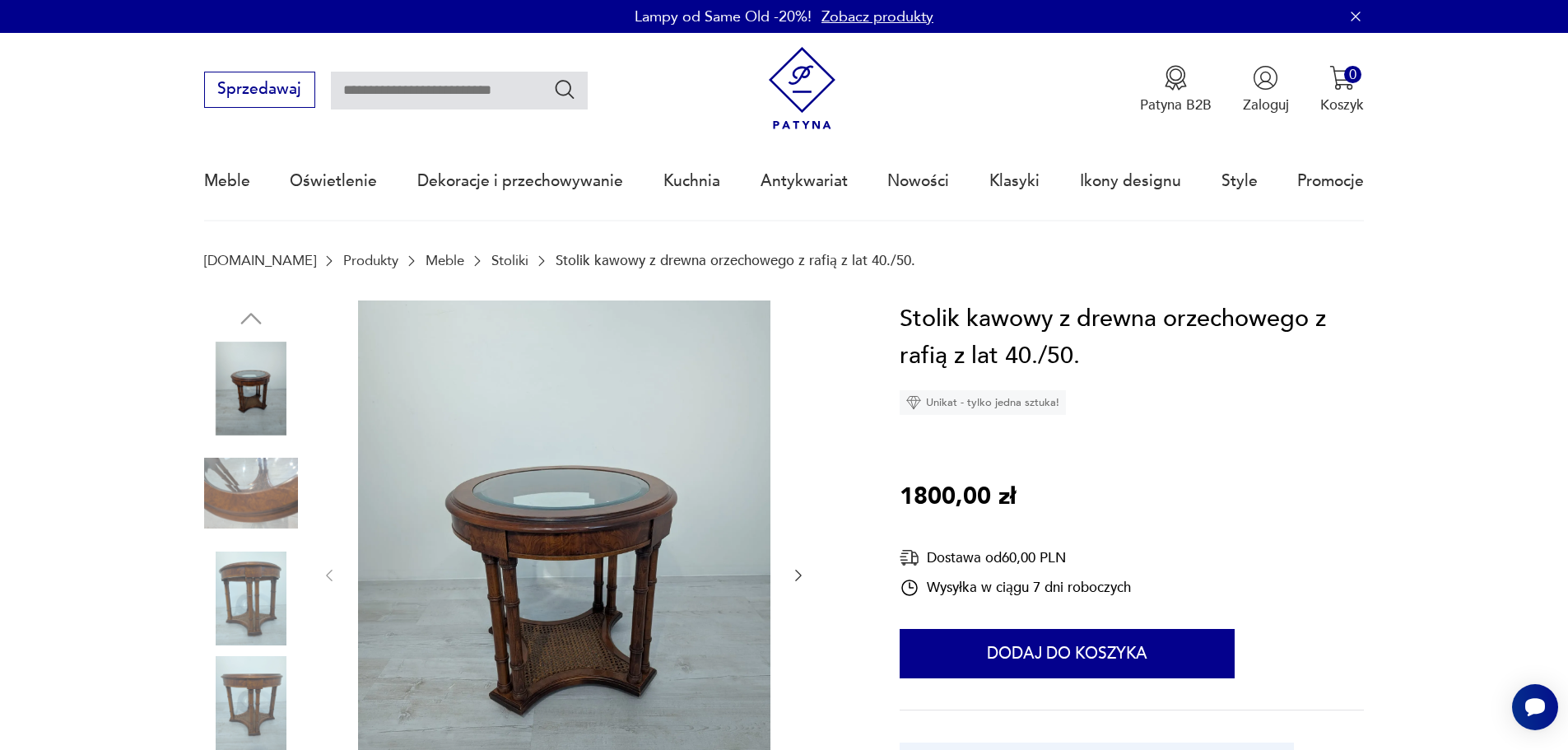
click at [495, 85] on input "text" at bounding box center [459, 91] width 257 height 38
type input "*****"
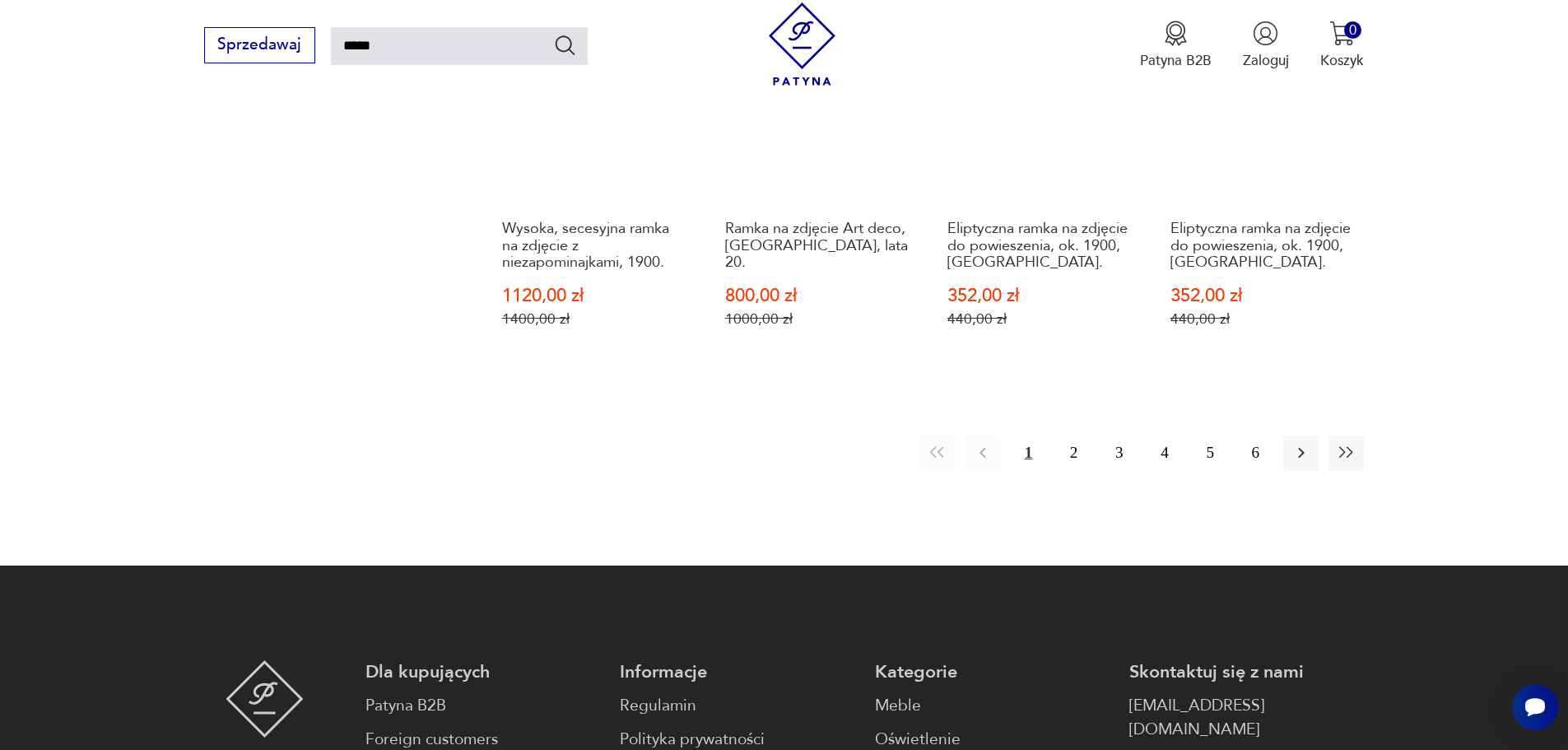
scroll to position [1659, 0]
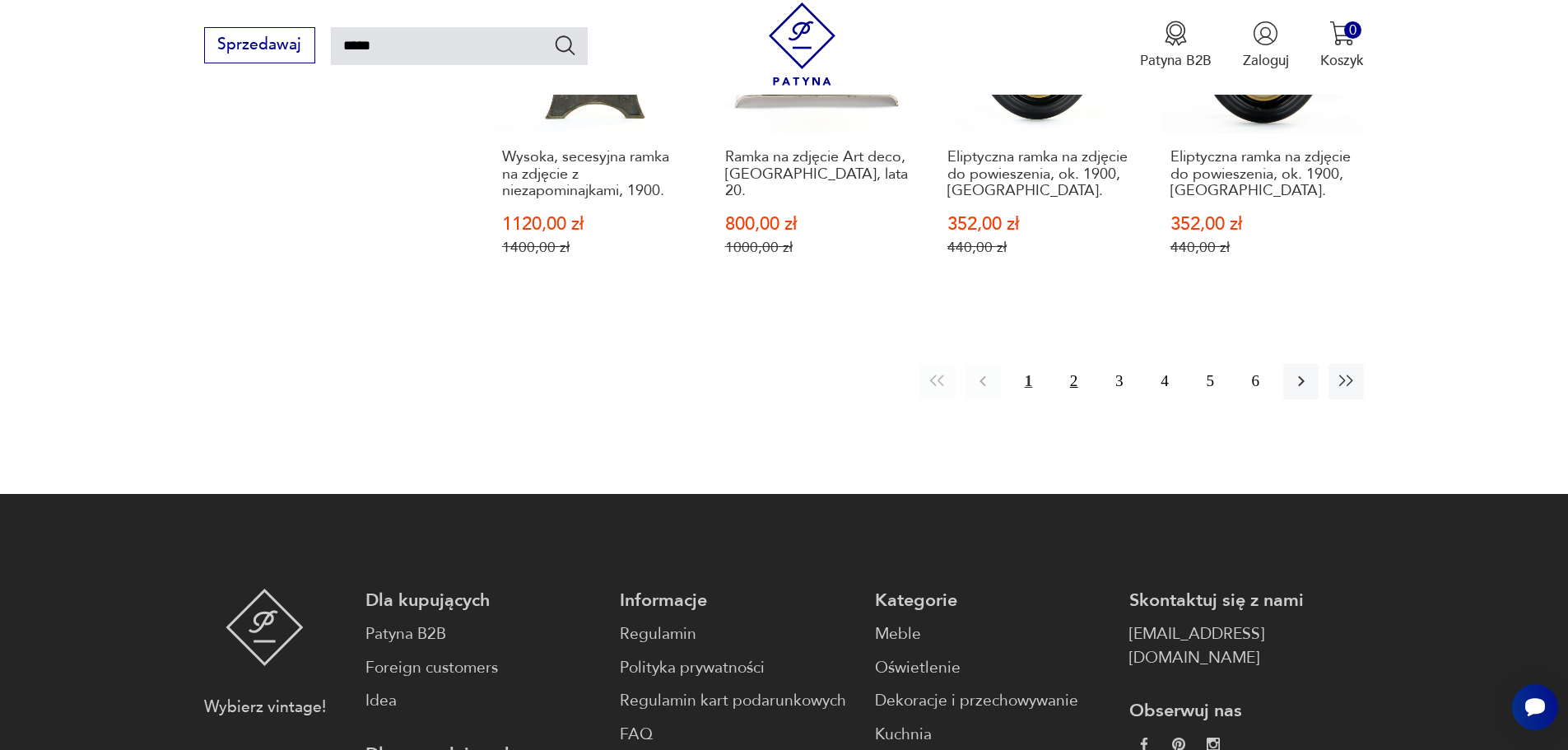
click at [1075, 364] on button "2" at bounding box center [1074, 382] width 36 height 36
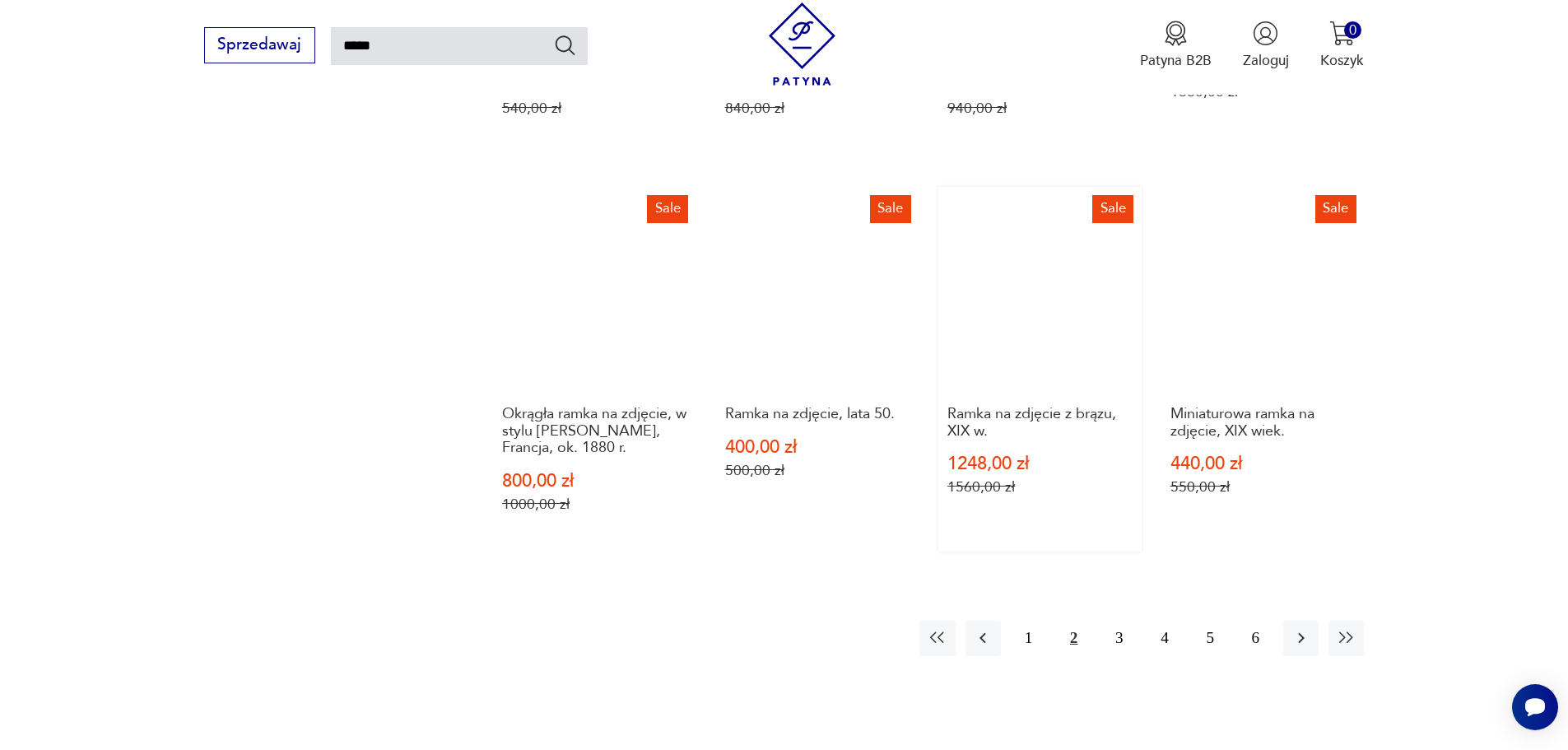
scroll to position [1495, 0]
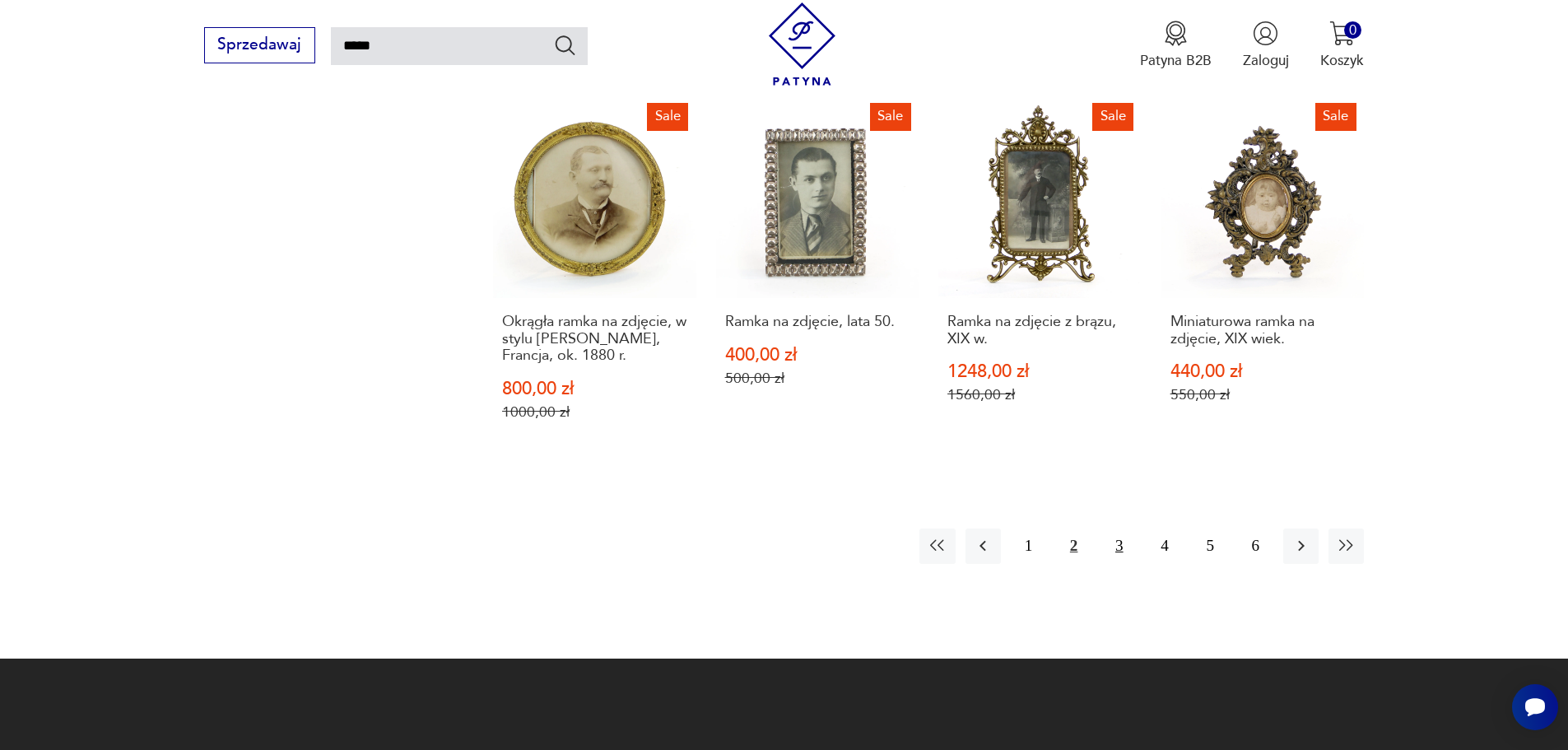
click at [1120, 544] on button "3" at bounding box center [1120, 546] width 36 height 36
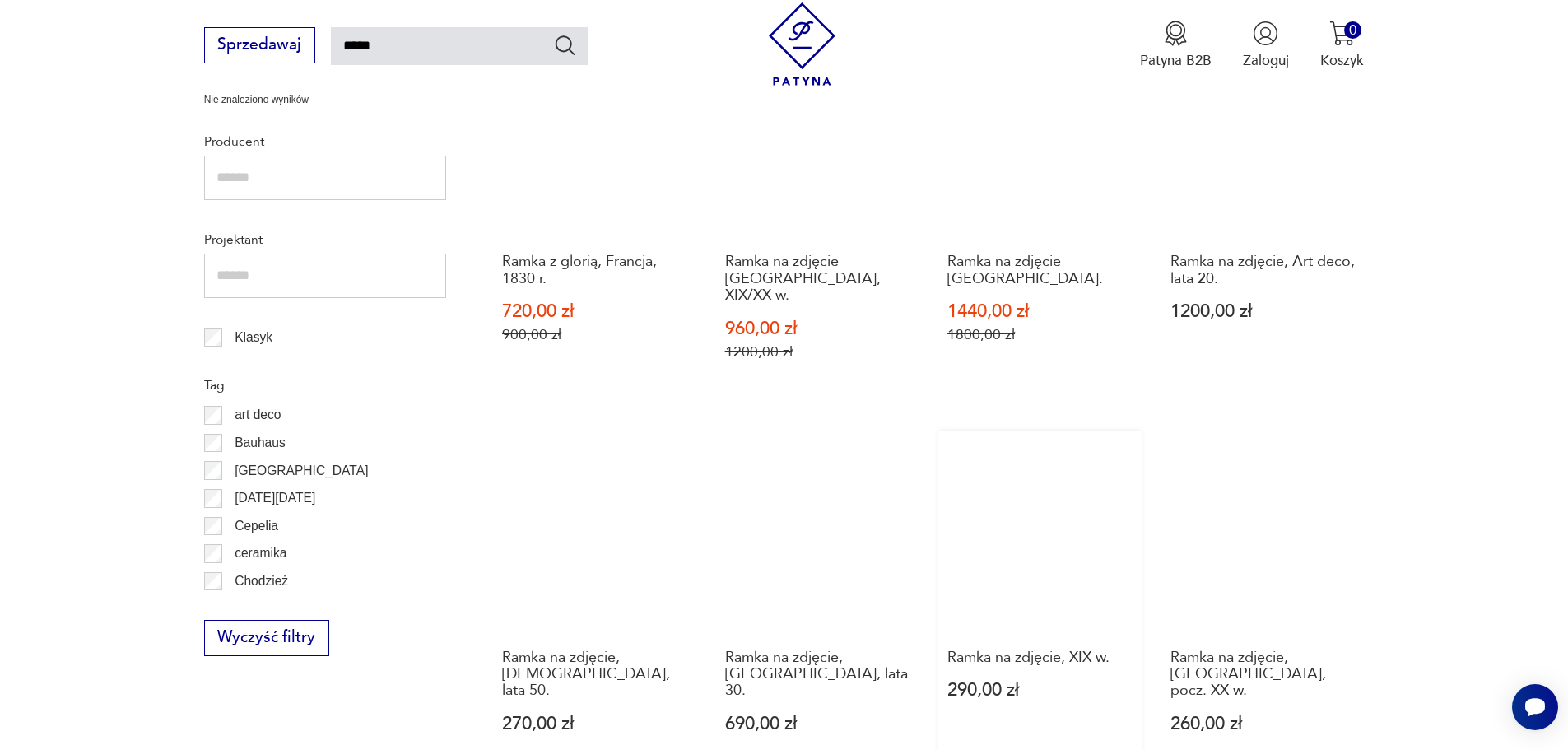
scroll to position [754, 0]
